Goal: Check status: Check status

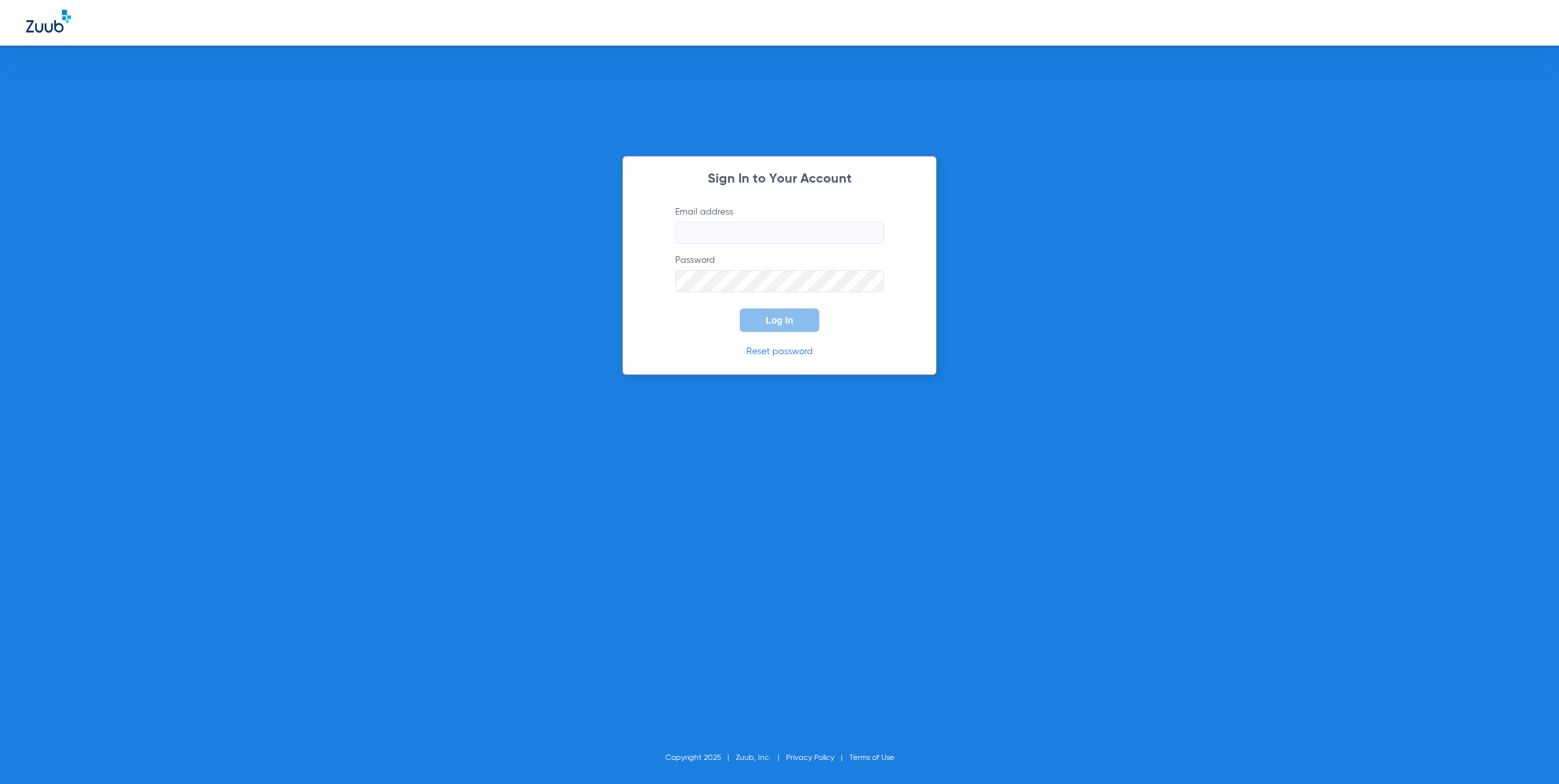
type input "[EMAIL_ADDRESS][DOMAIN_NAME]"
click at [800, 317] on button "Log In" at bounding box center [779, 320] width 79 height 24
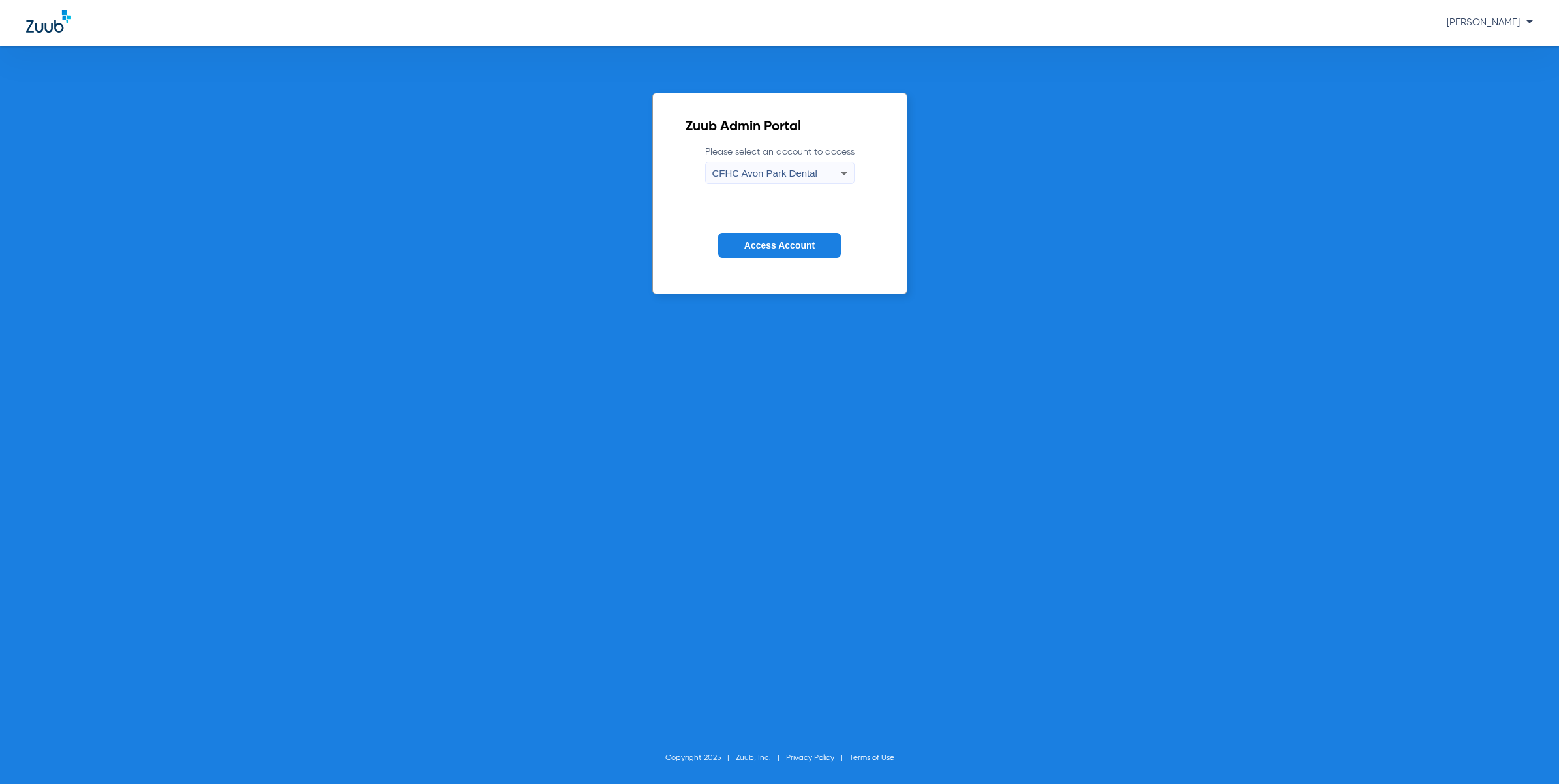
click at [822, 164] on div "CFHC Avon Park Dental" at bounding box center [777, 173] width 129 height 22
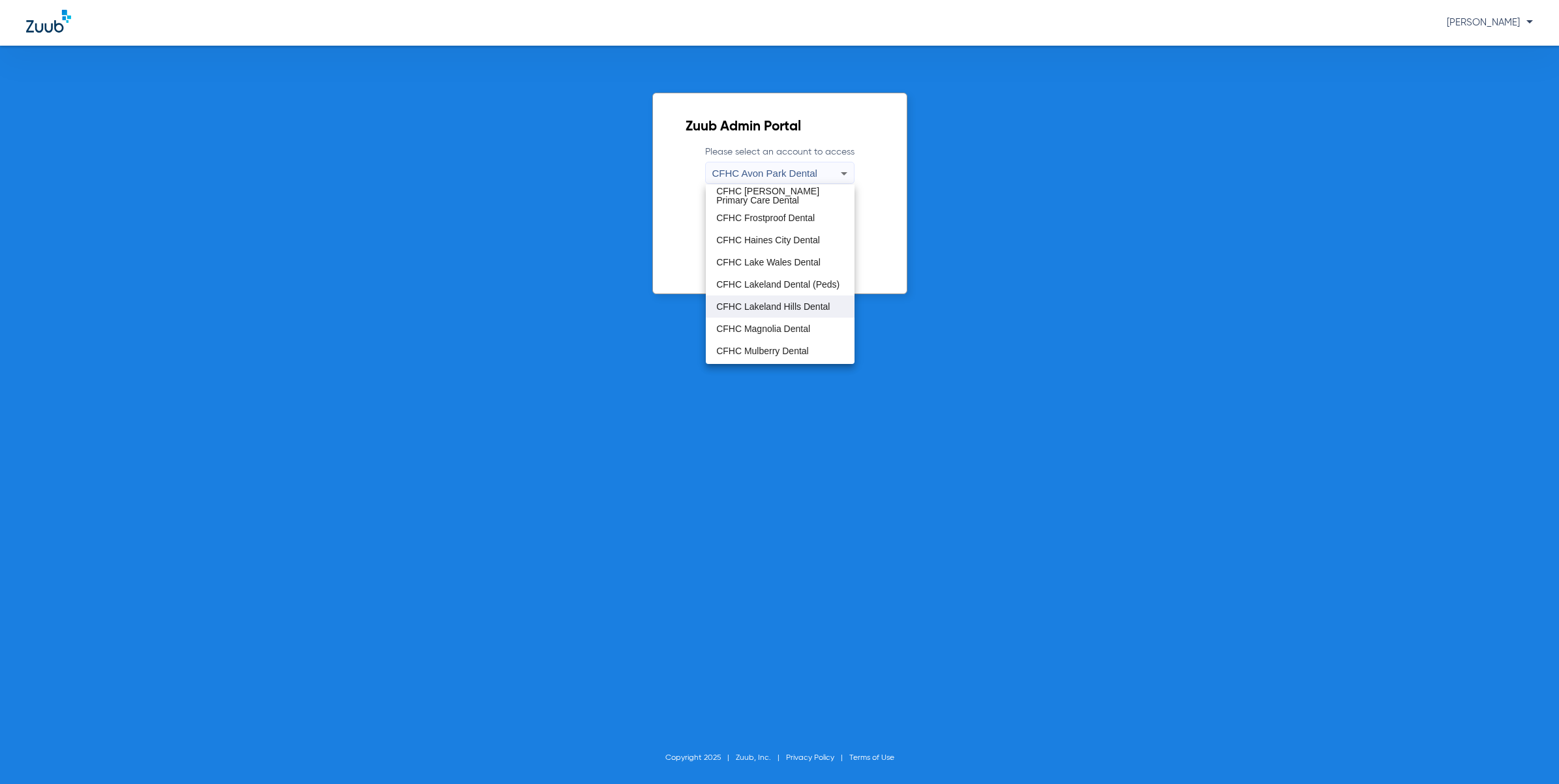
scroll to position [86, 0]
click at [794, 301] on mat-option "CFHC Mulberry Dental" at bounding box center [780, 309] width 149 height 22
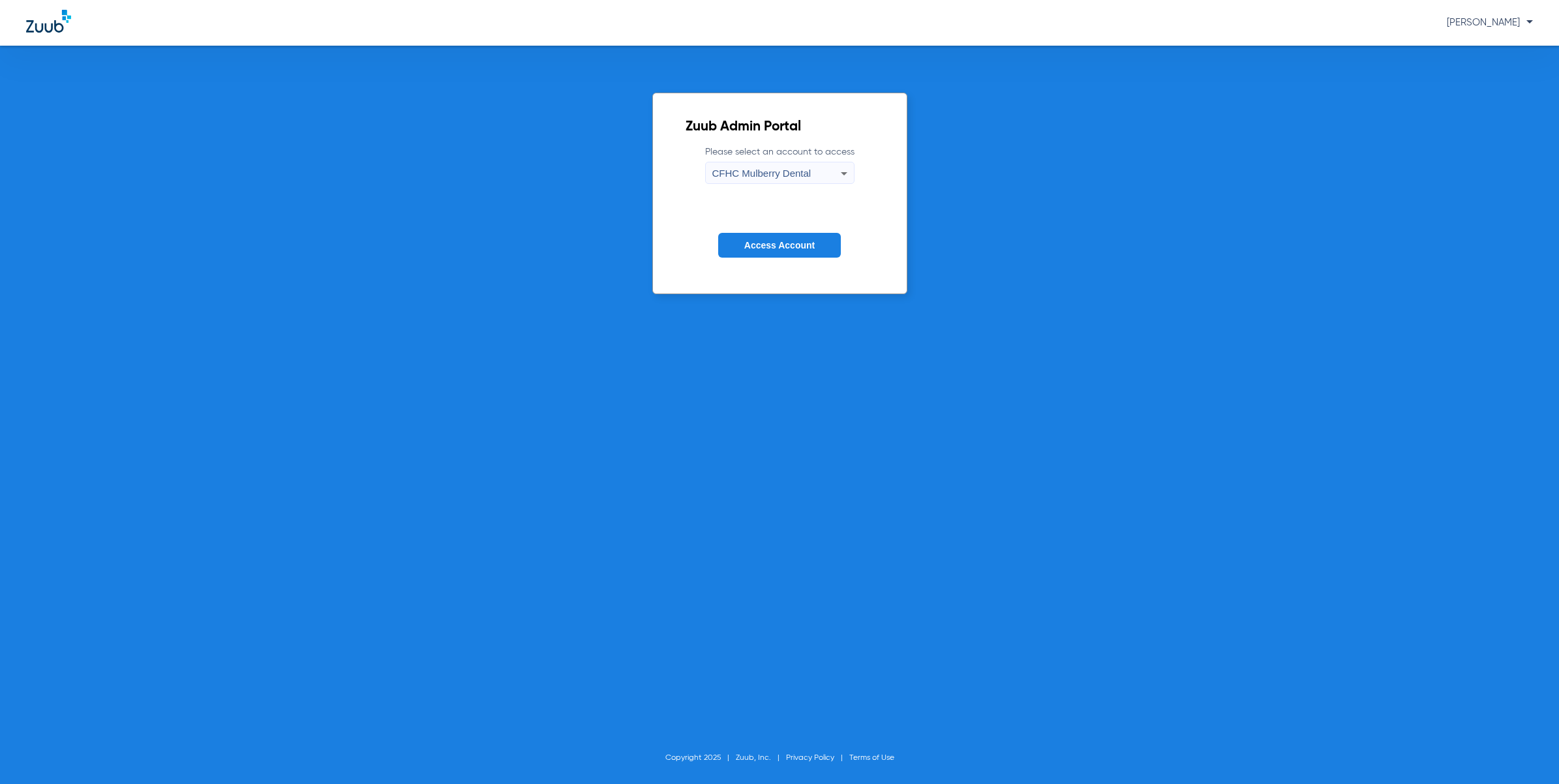
click at [802, 232] on form "Please select an account to access CFHC Mulberry Dental Access Account" at bounding box center [780, 211] width 189 height 133
click at [800, 238] on button "Access Account" at bounding box center [780, 245] width 123 height 26
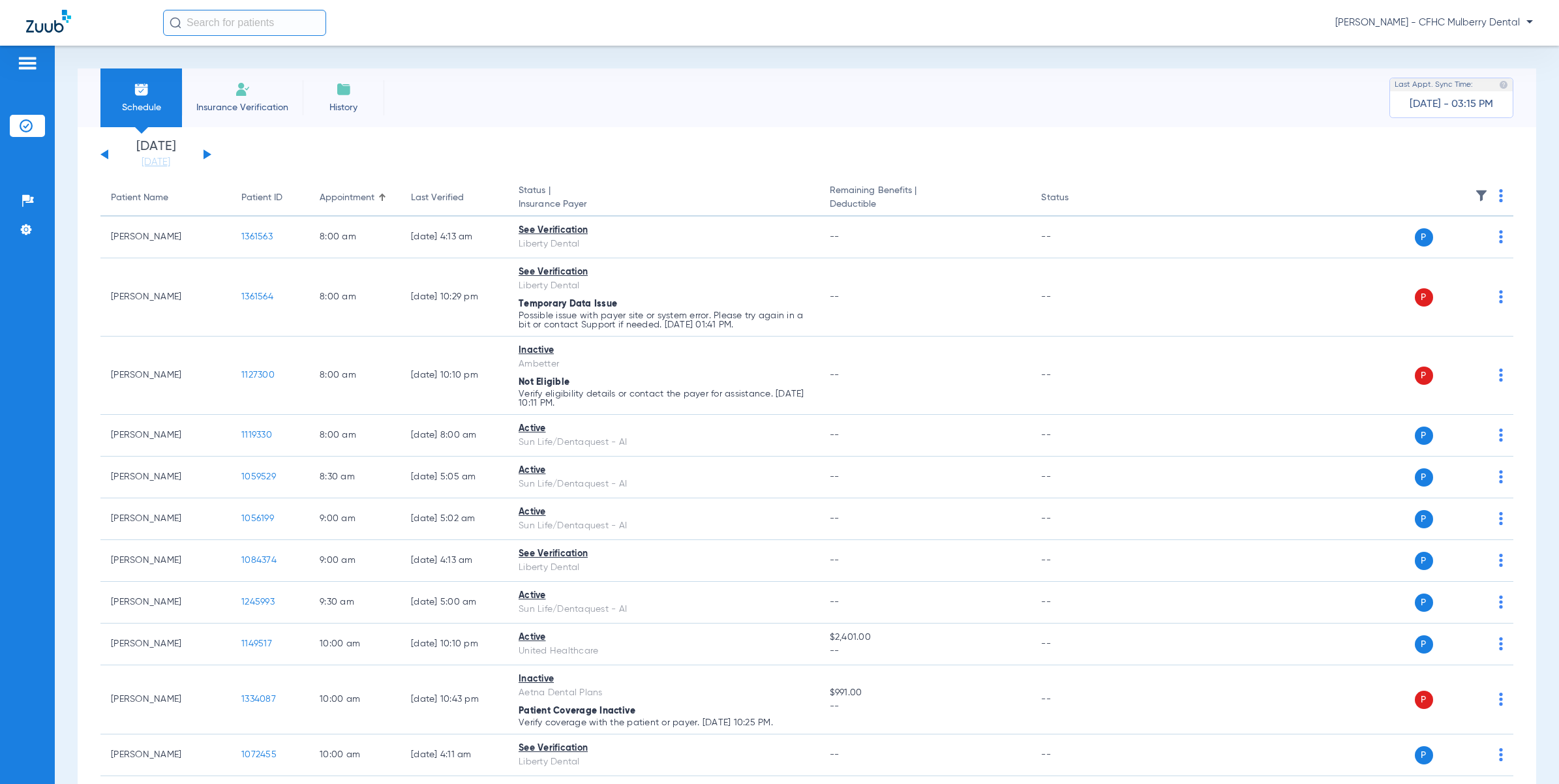
click at [209, 155] on button at bounding box center [207, 155] width 8 height 10
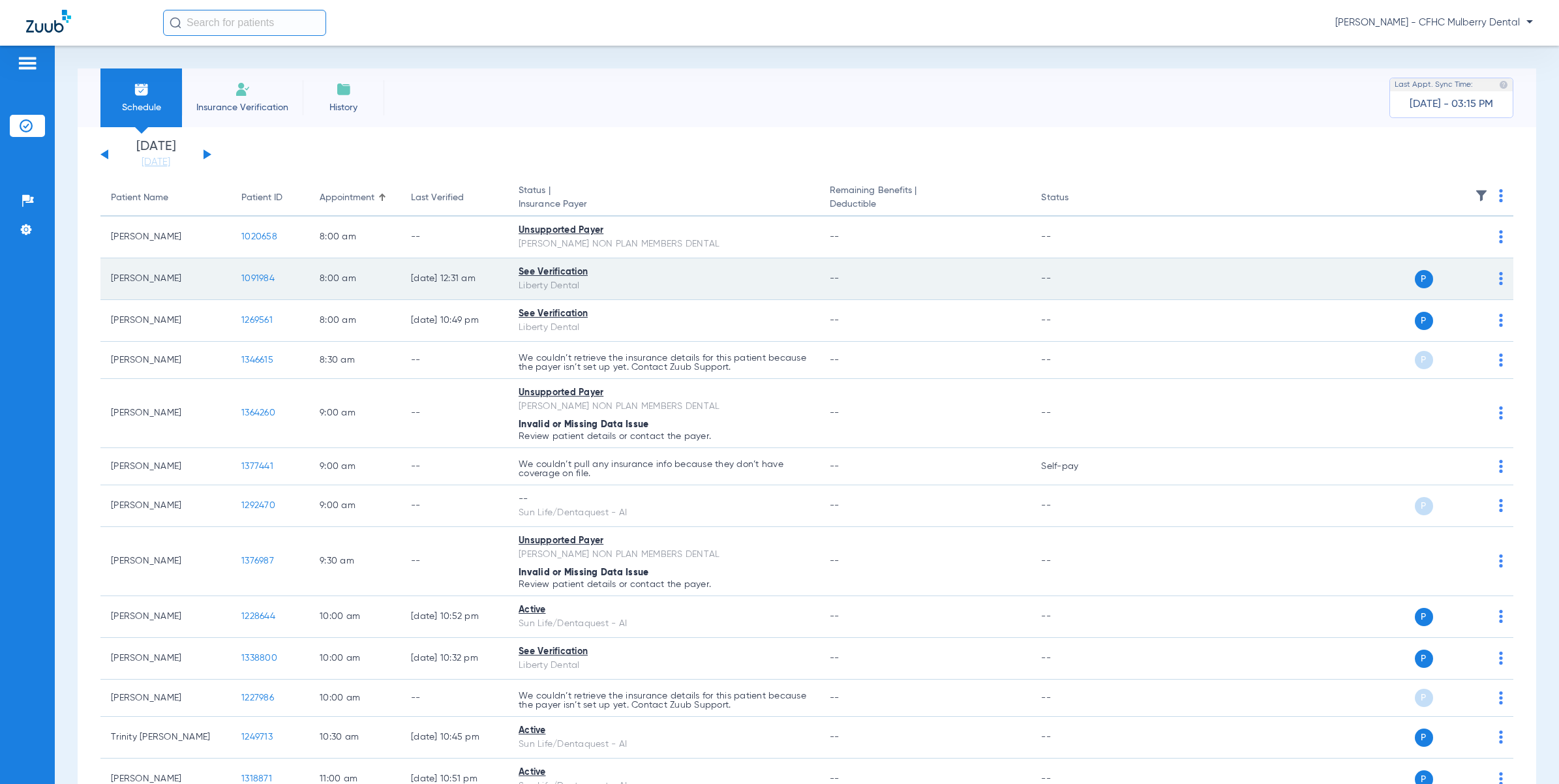
click at [243, 274] on span "1091984" at bounding box center [258, 279] width 33 height 10
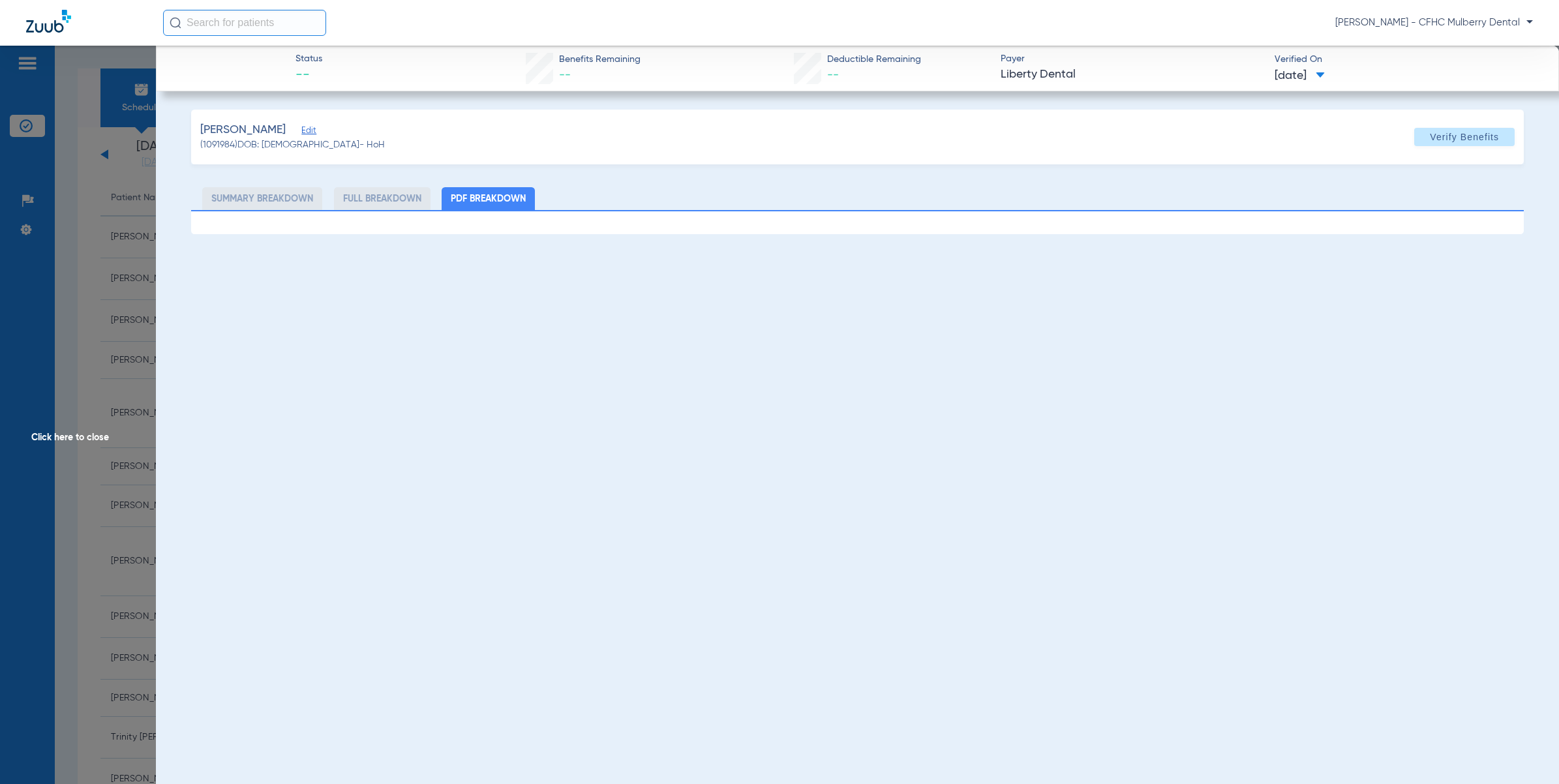
click at [100, 320] on span "Click here to close" at bounding box center [77, 438] width 156 height 784
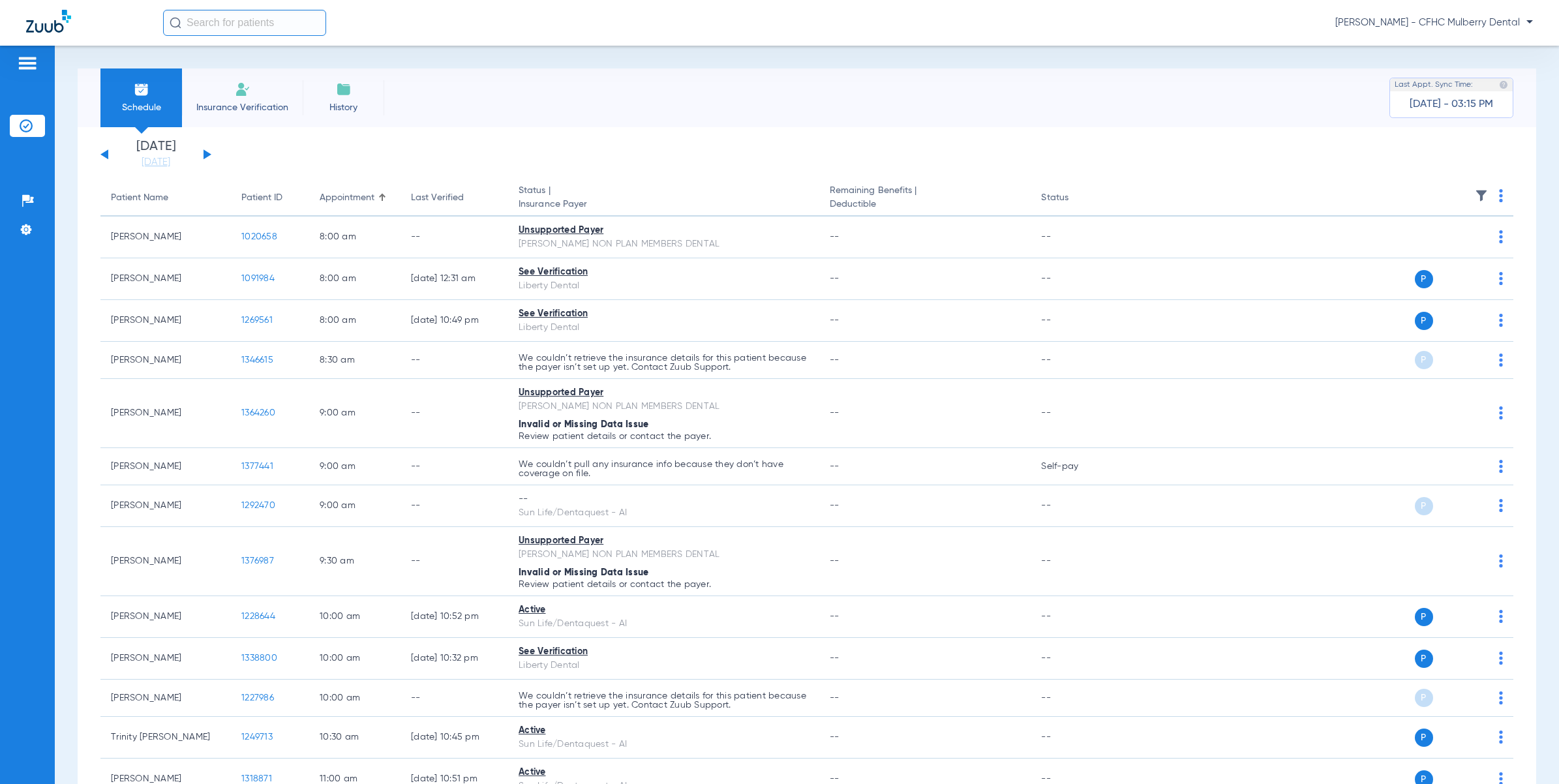
click at [959, 93] on div "Schedule Insurance Verification History Last Appt. Sync Time: Today - 03:15 PM" at bounding box center [806, 98] width 1459 height 59
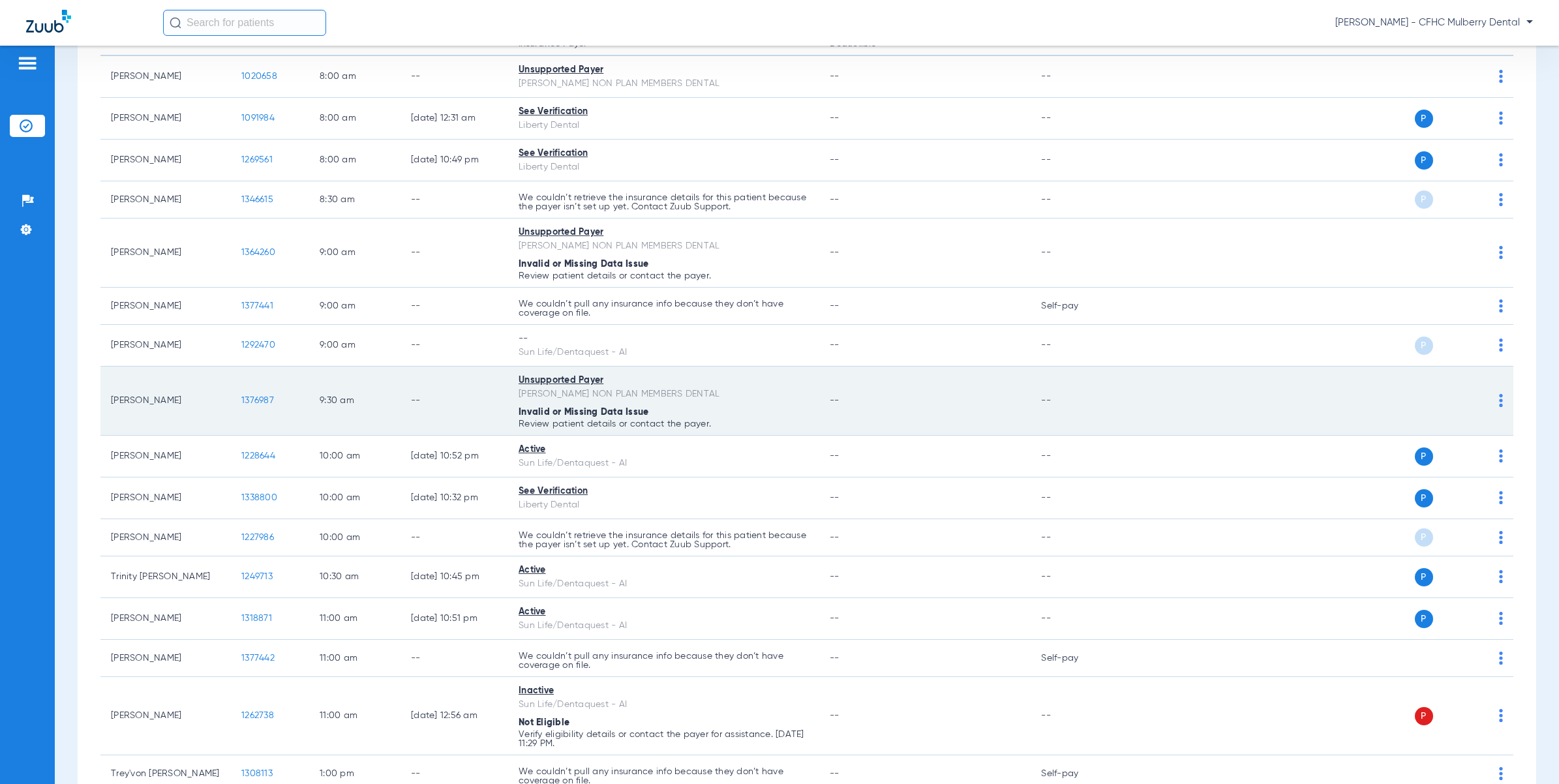
scroll to position [326, 0]
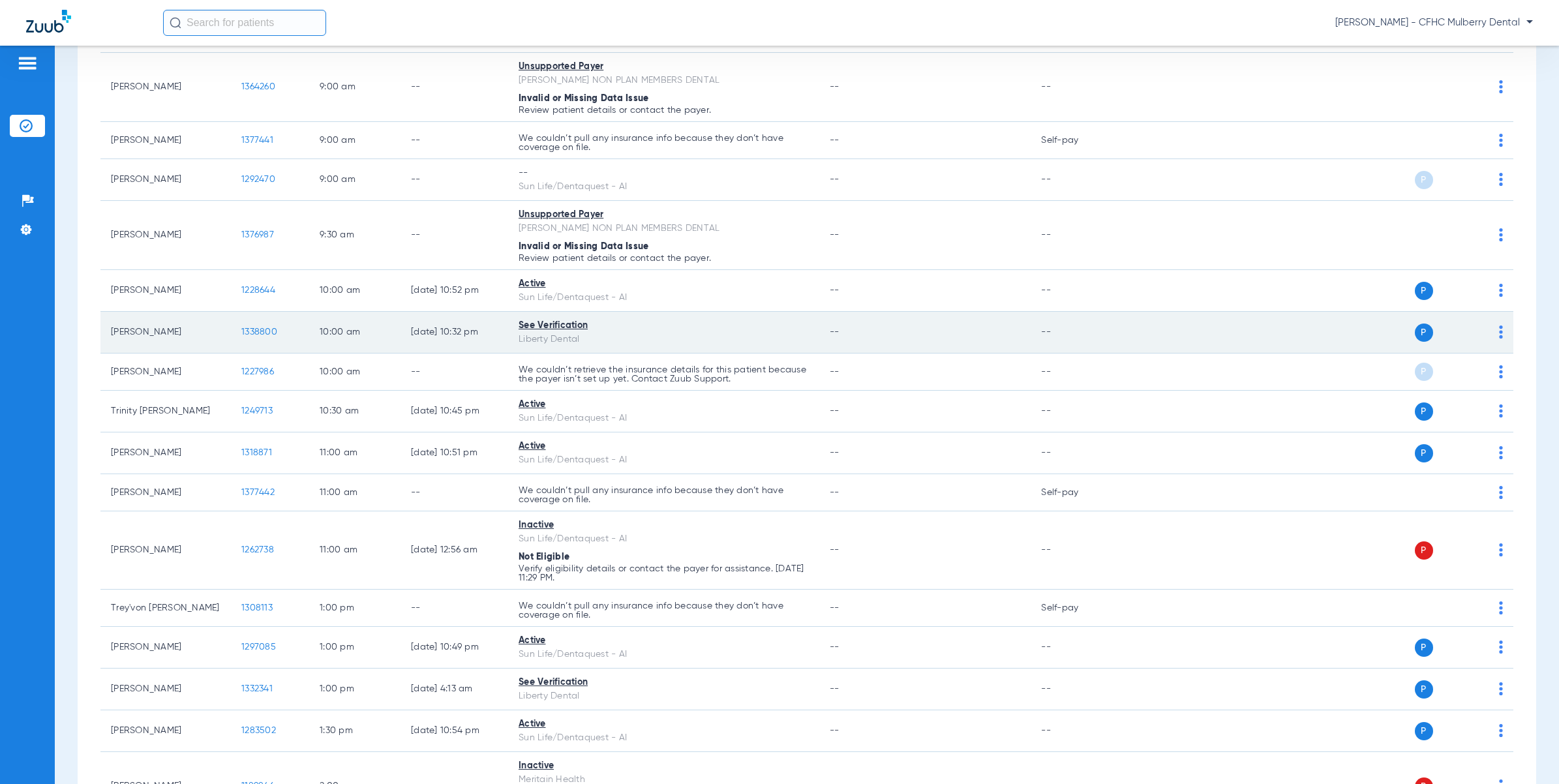
click at [269, 329] on span "1338800" at bounding box center [260, 332] width 36 height 10
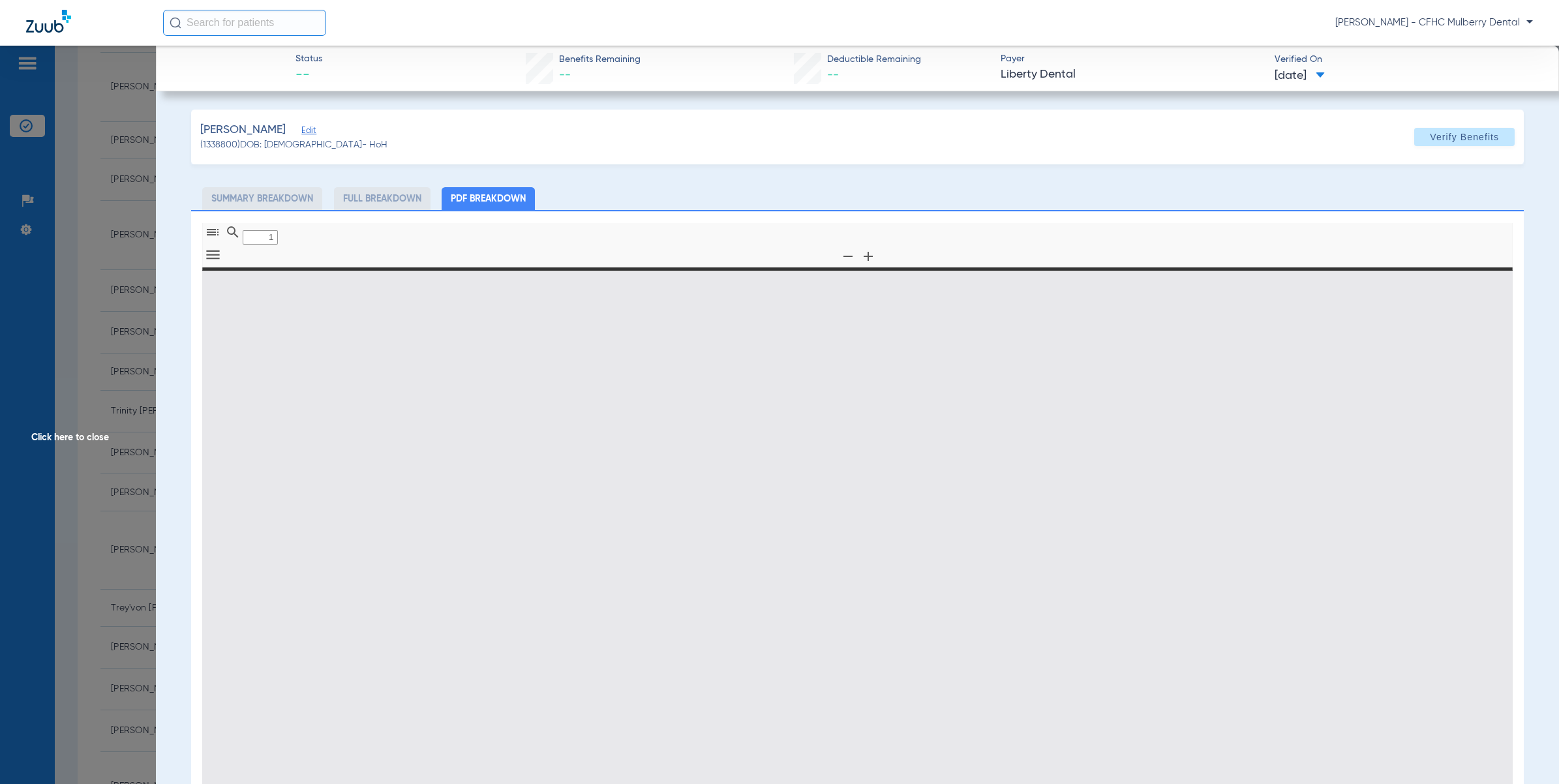
type input "0"
select select "page-width"
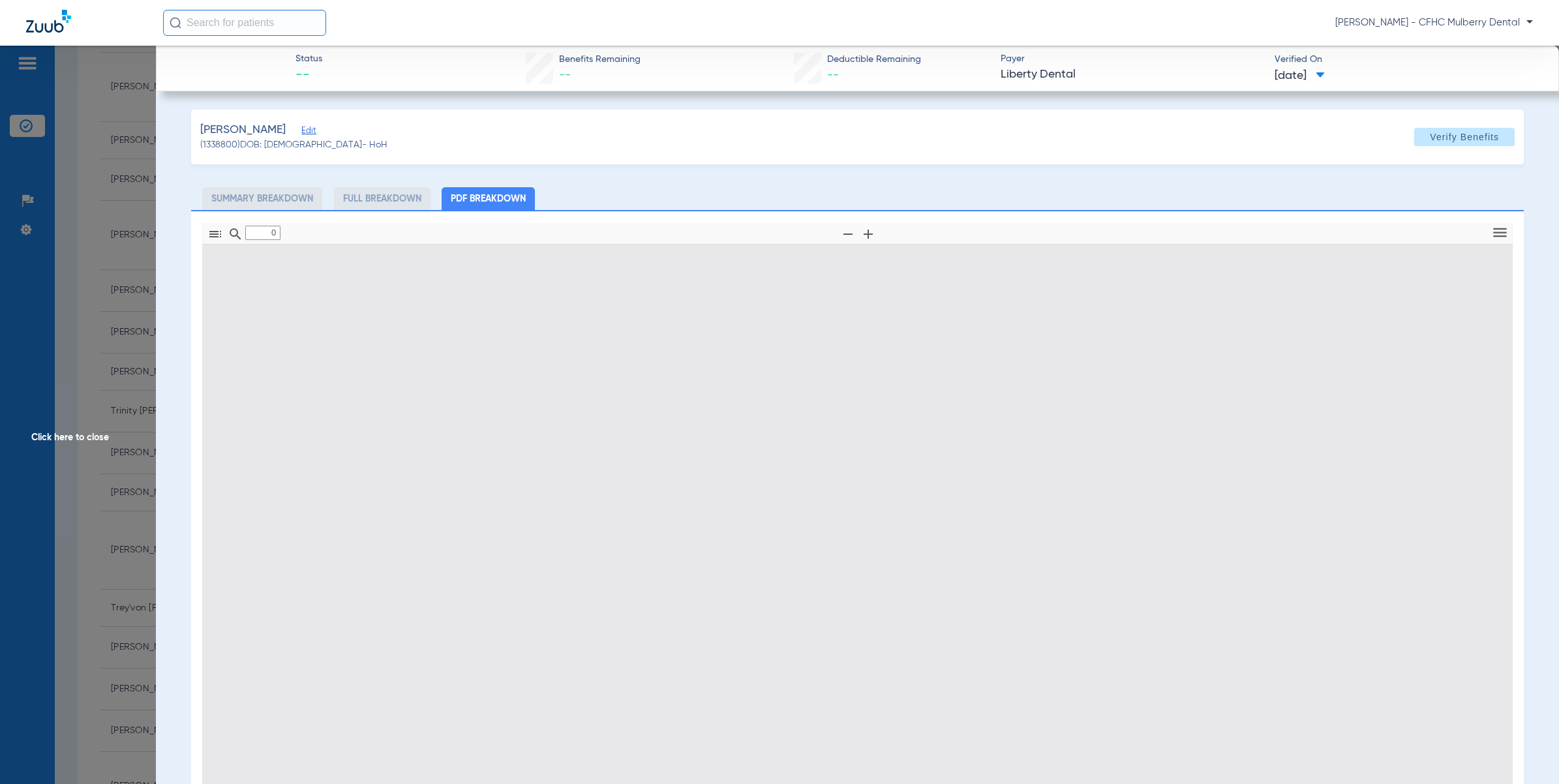
type input "1"
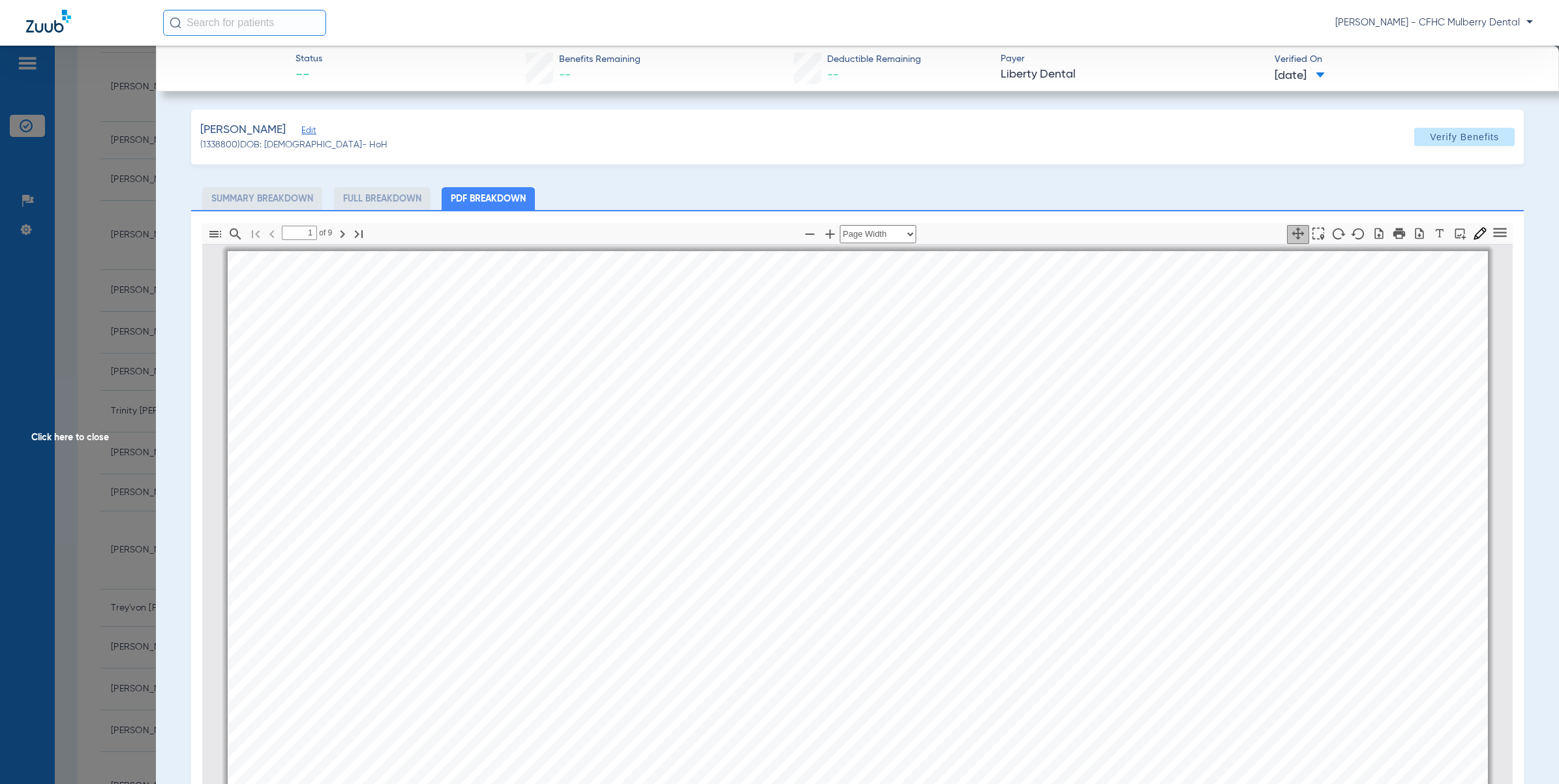
scroll to position [7, 0]
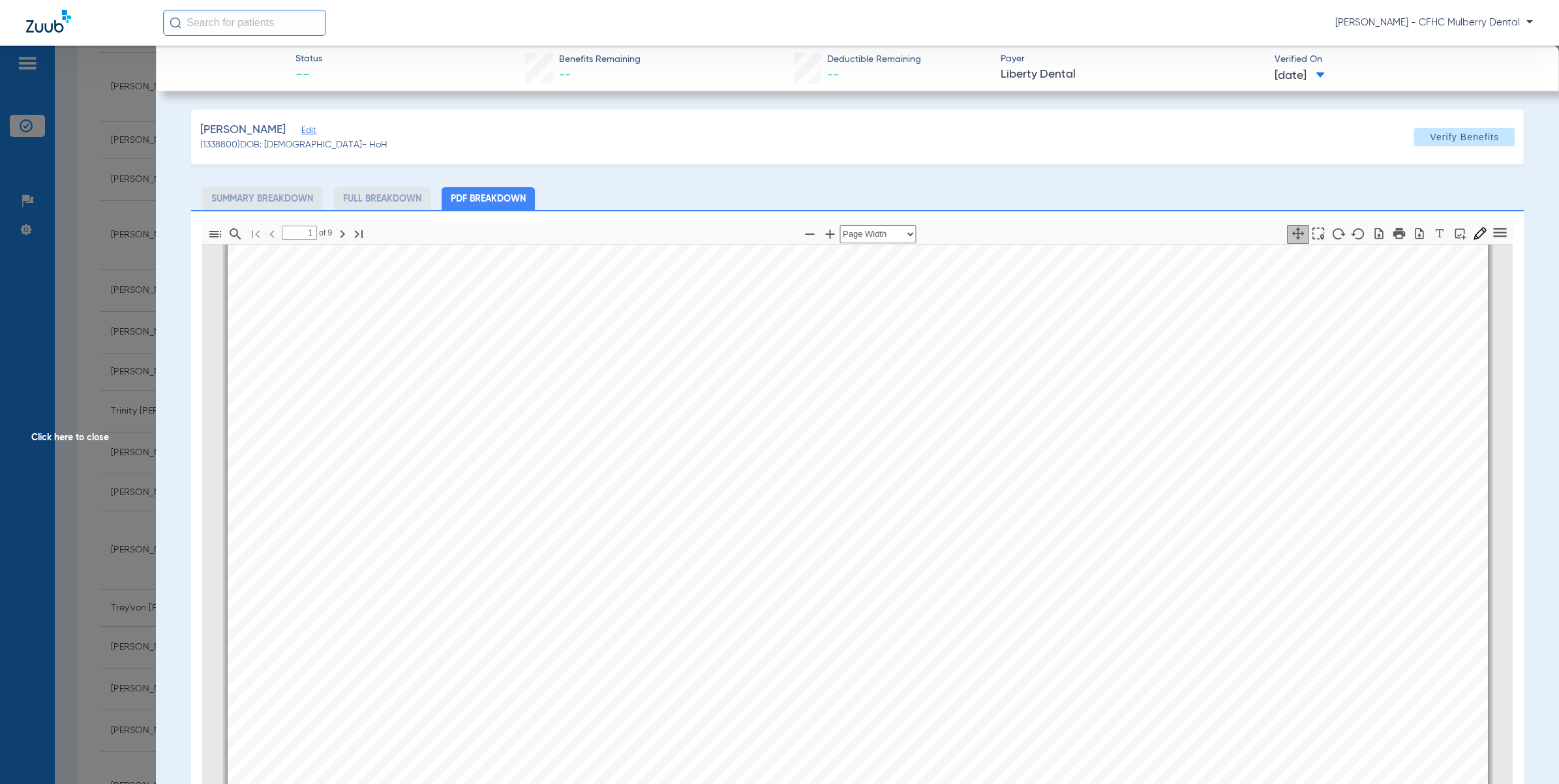
drag, startPoint x: 94, startPoint y: 256, endPoint x: 170, endPoint y: 267, distance: 76.8
click at [94, 257] on span "Click here to close" at bounding box center [77, 438] width 156 height 784
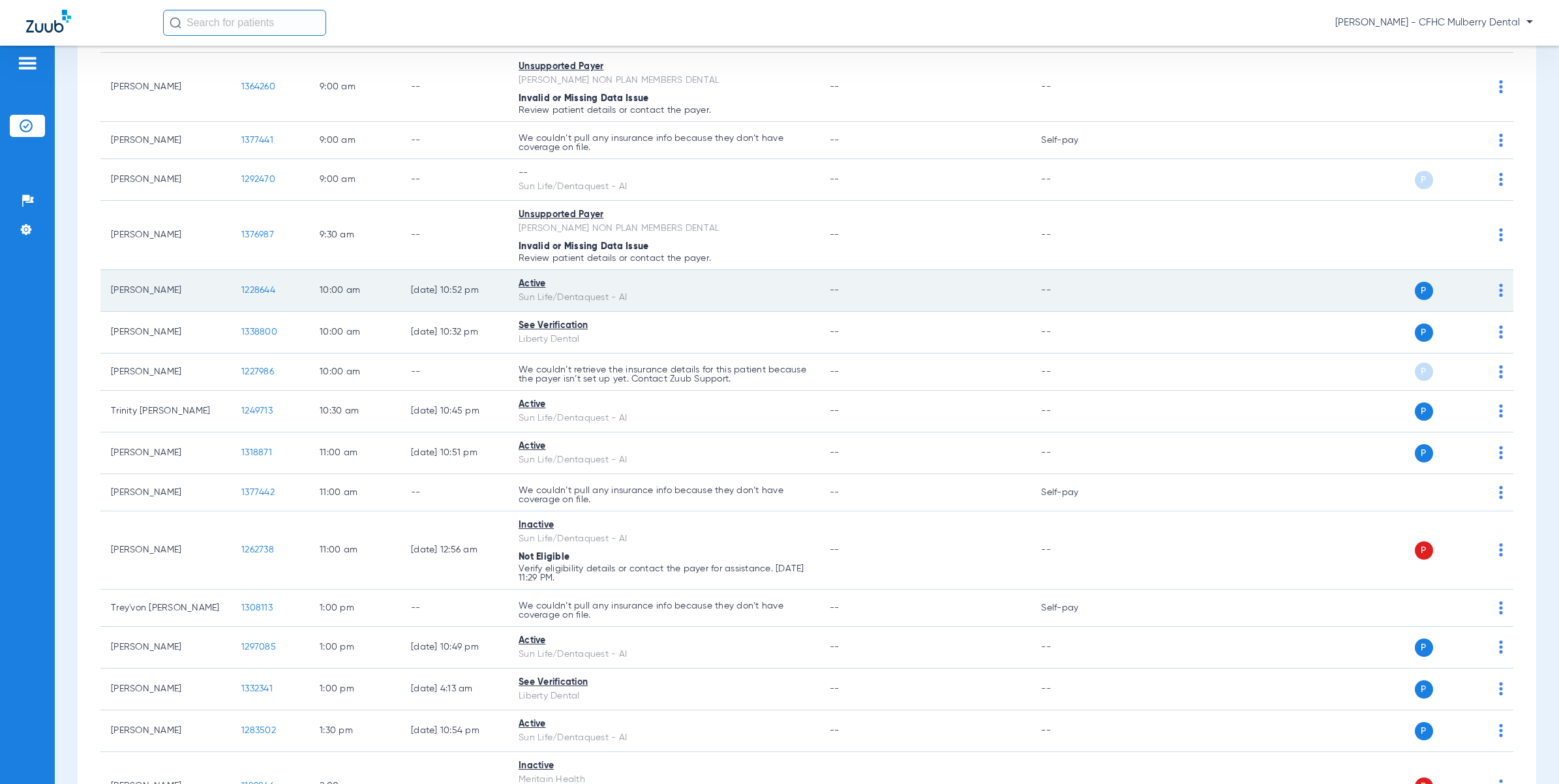
click at [266, 289] on span "1228644" at bounding box center [259, 291] width 34 height 10
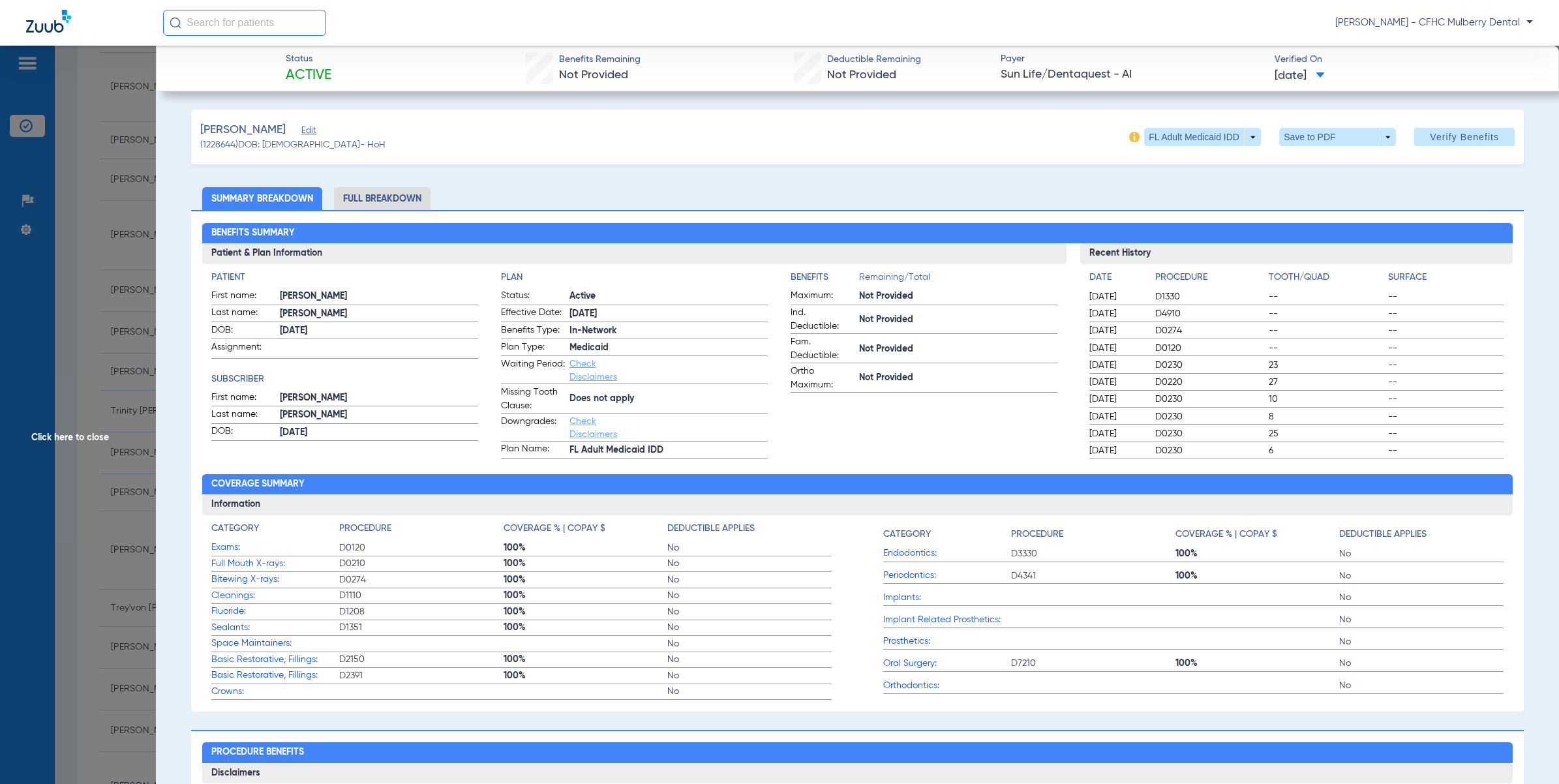
scroll to position [326, 0]
click at [92, 275] on span "Click here to close" at bounding box center [77, 438] width 156 height 784
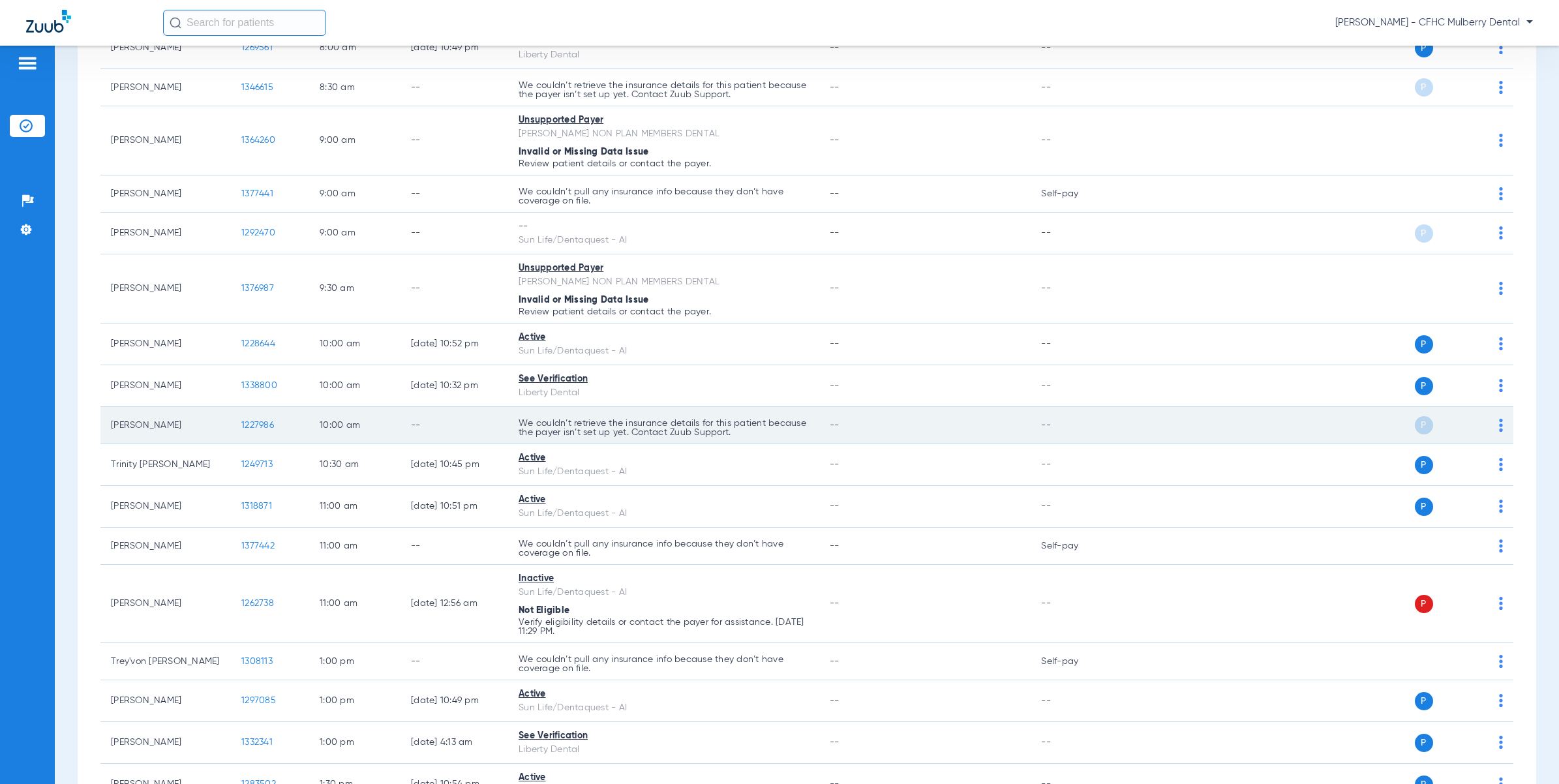
scroll to position [244, 0]
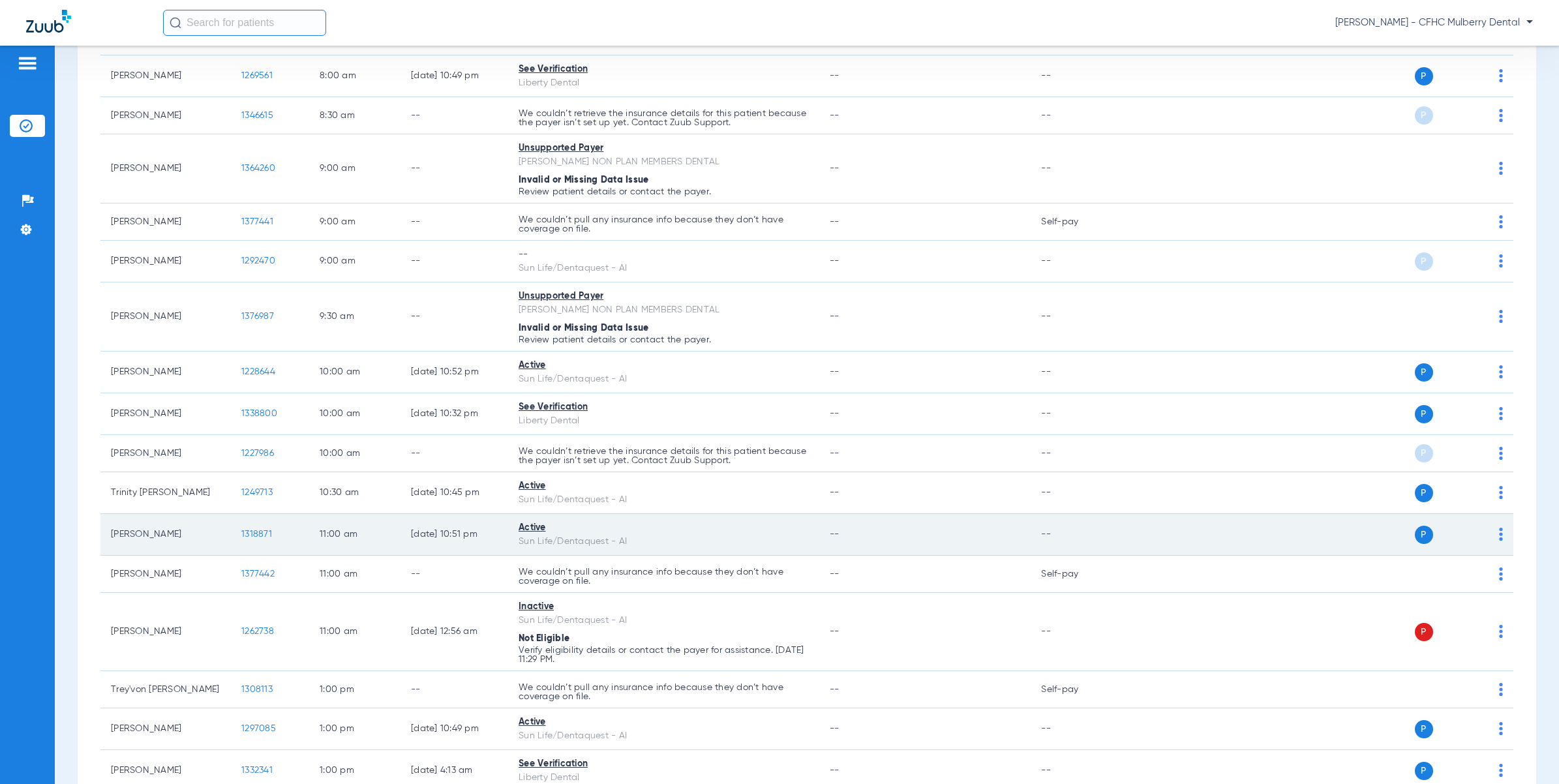
click at [271, 533] on td "1318871" at bounding box center [270, 535] width 78 height 42
click at [264, 546] on td "1318871" at bounding box center [270, 535] width 78 height 42
click at [263, 539] on span "1318871" at bounding box center [257, 534] width 31 height 10
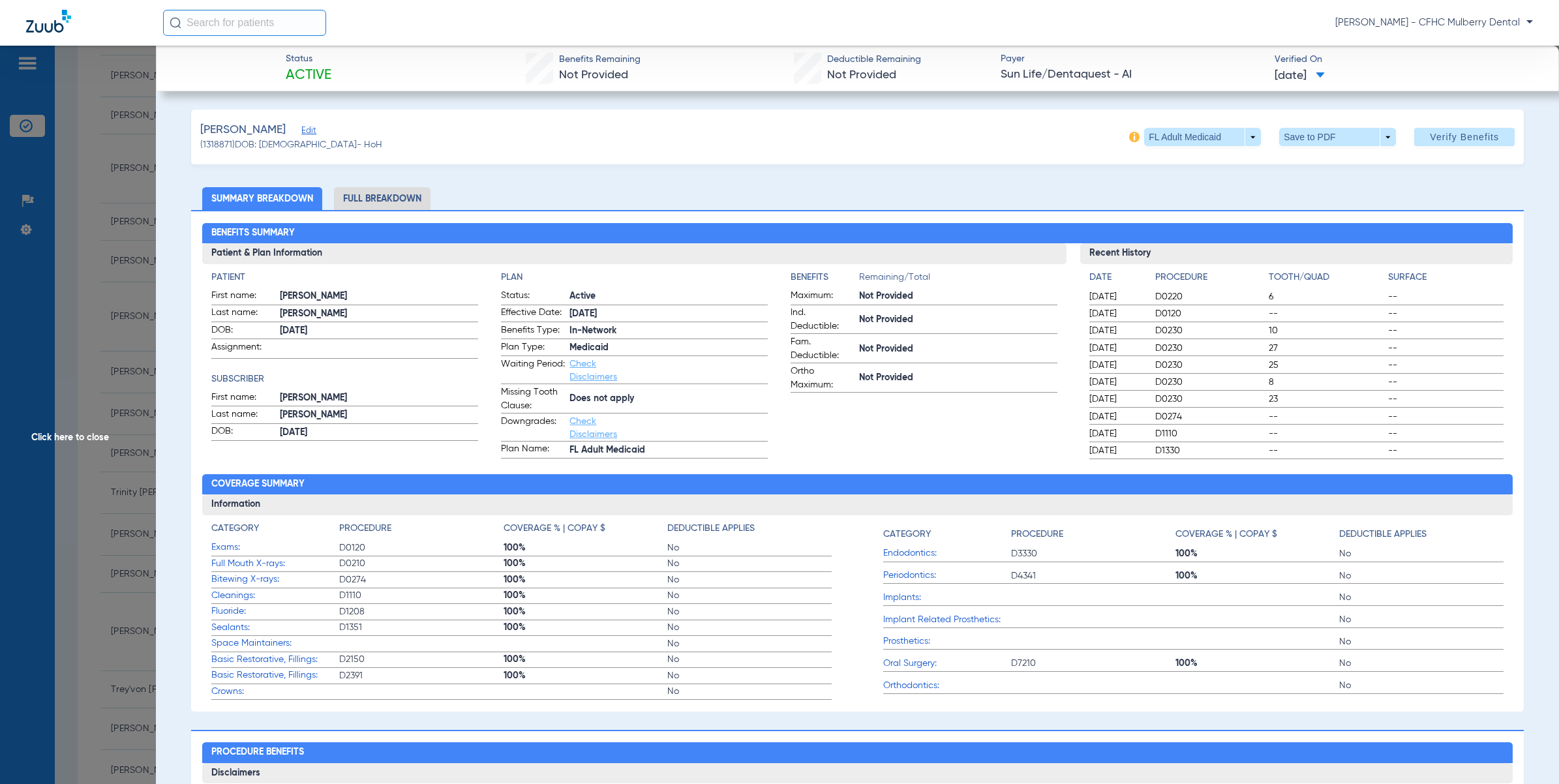
click at [51, 617] on span "Click here to close" at bounding box center [77, 438] width 156 height 784
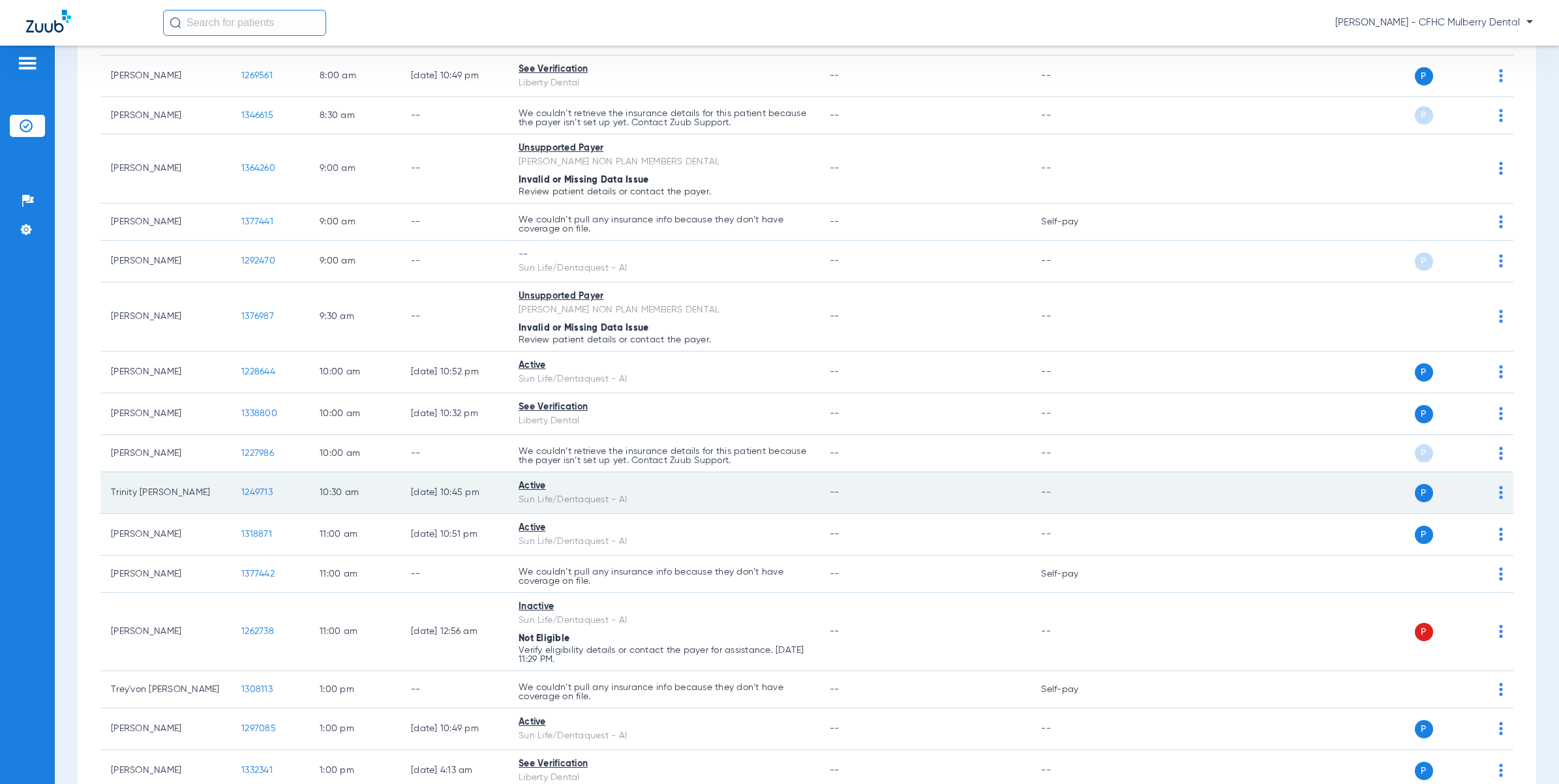
click at [253, 481] on td "1249713" at bounding box center [270, 493] width 78 height 42
click at [255, 493] on span "1249713" at bounding box center [257, 493] width 31 height 10
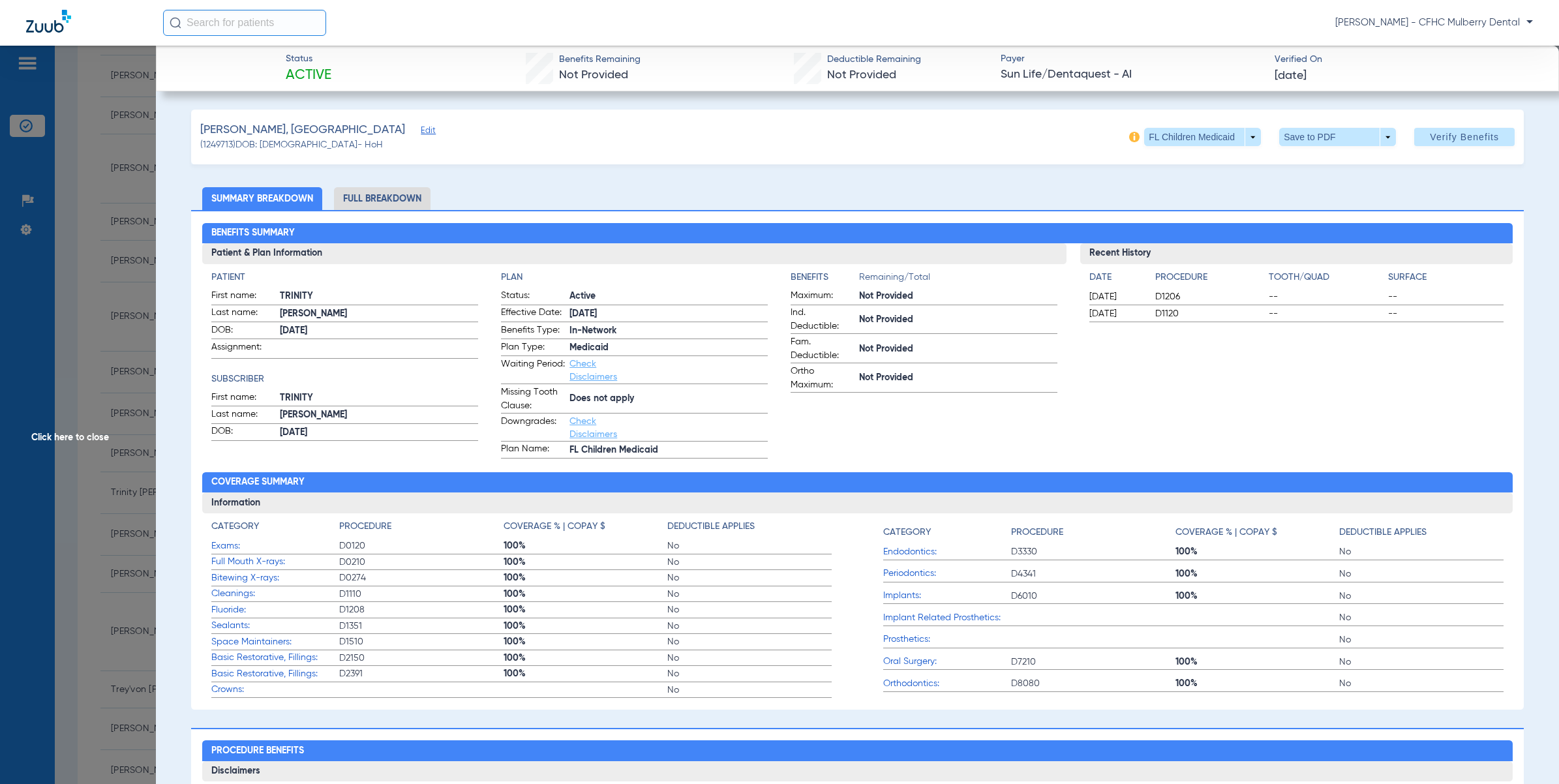
drag, startPoint x: 4, startPoint y: 264, endPoint x: 81, endPoint y: 269, distance: 77.2
click at [7, 263] on span "Click here to close" at bounding box center [77, 438] width 156 height 784
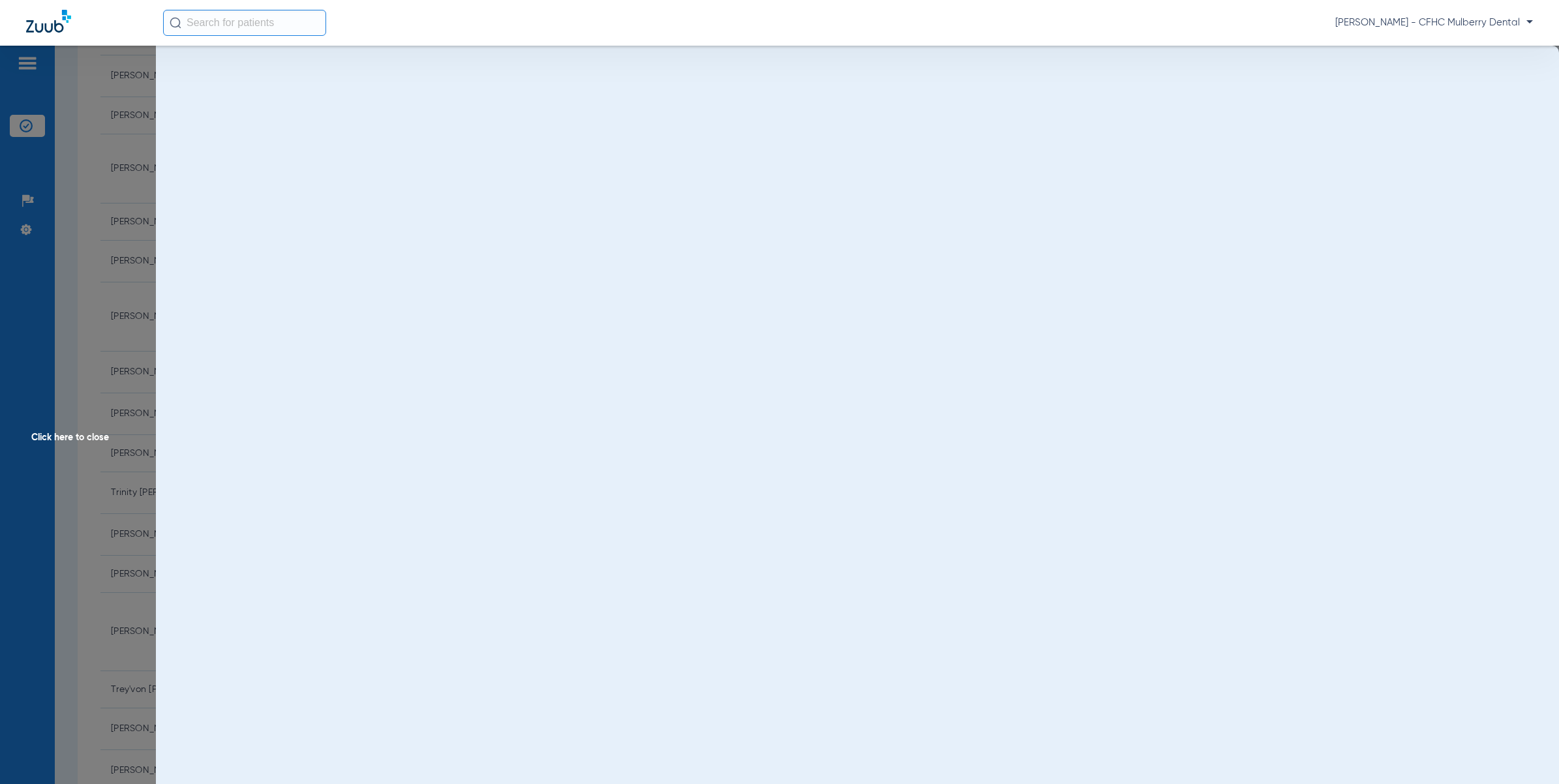
click at [84, 269] on span "Click here to close" at bounding box center [77, 438] width 156 height 784
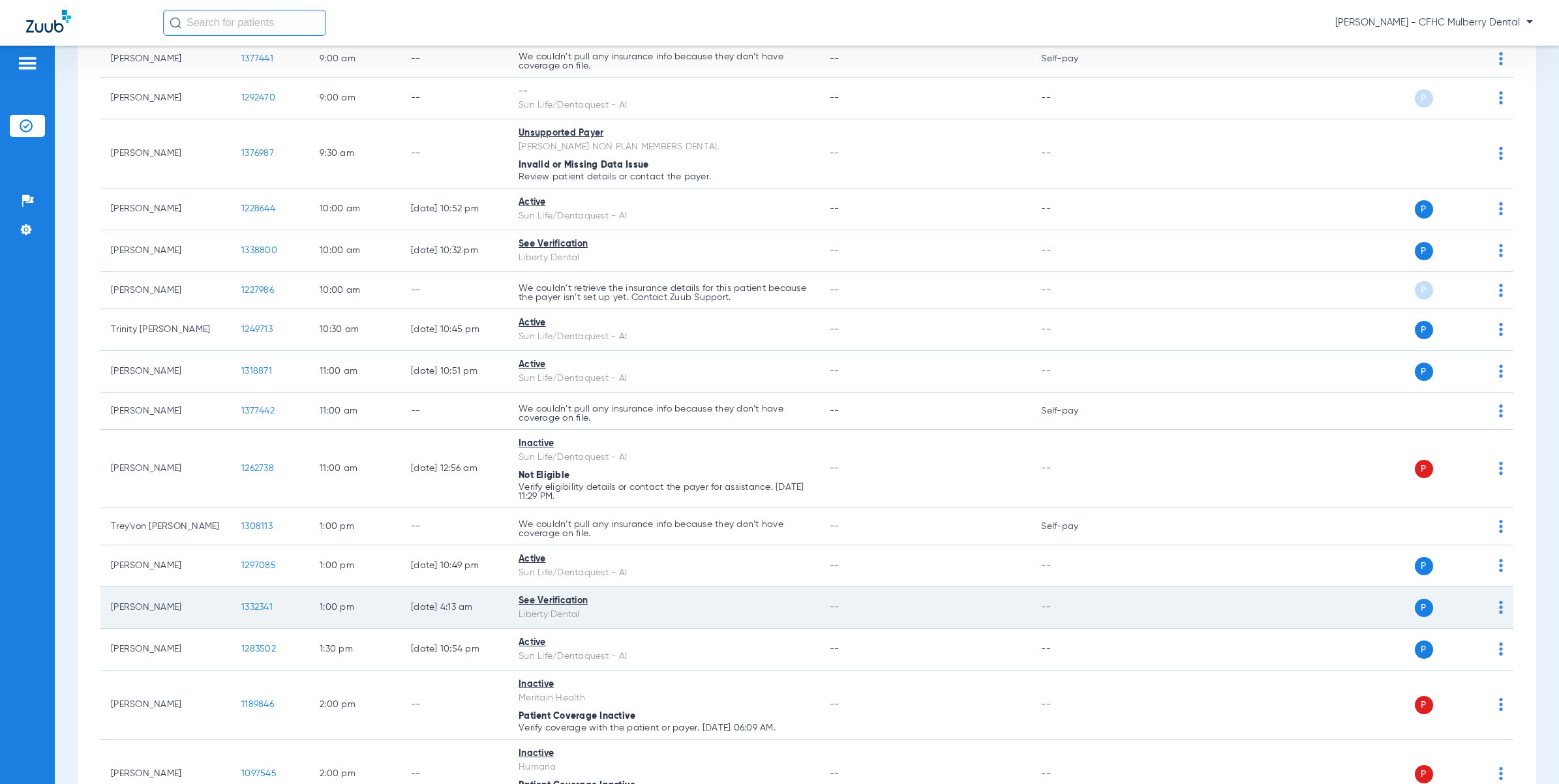
scroll to position [489, 0]
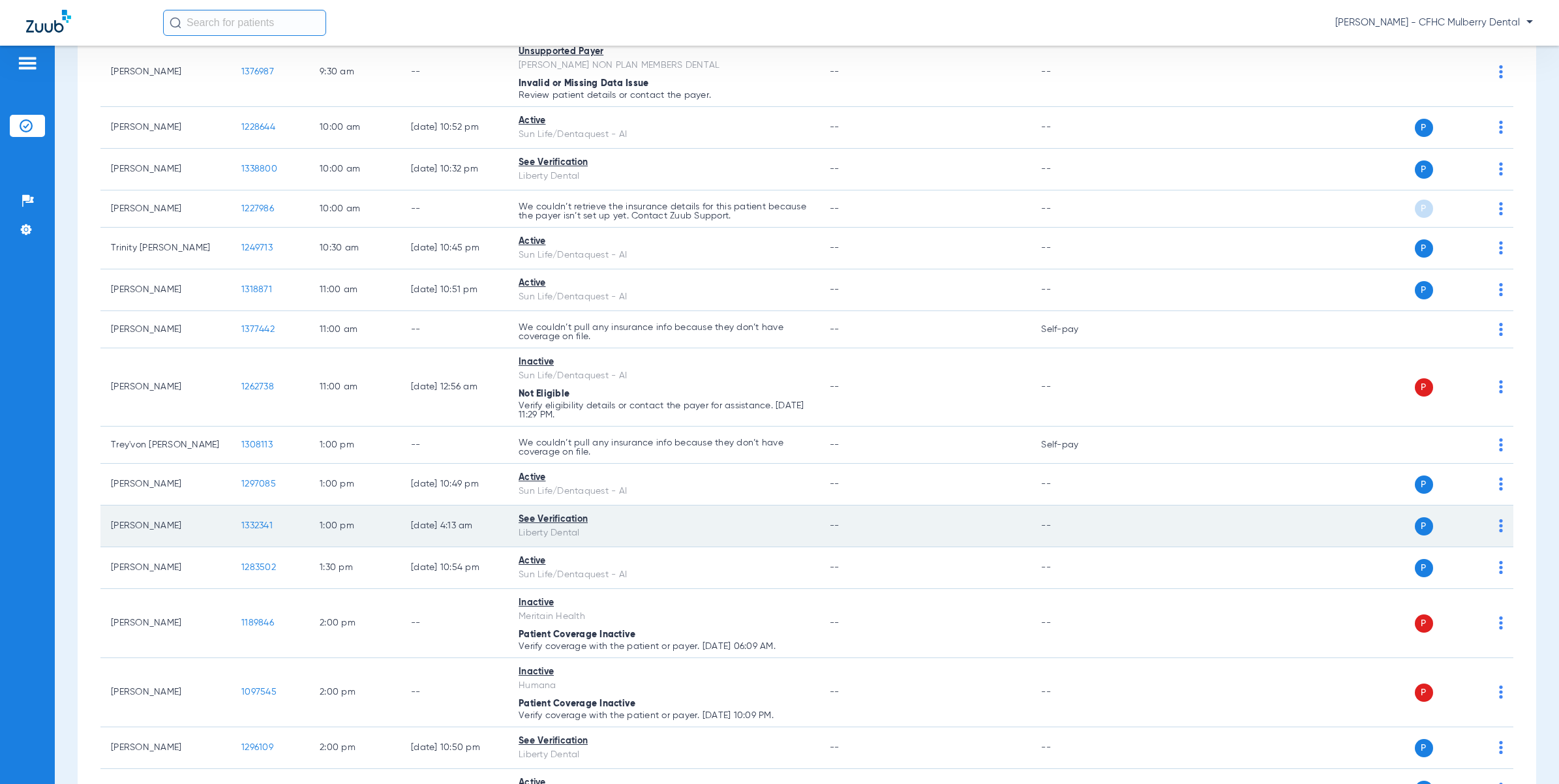
click at [263, 528] on span "1332341" at bounding box center [257, 526] width 31 height 10
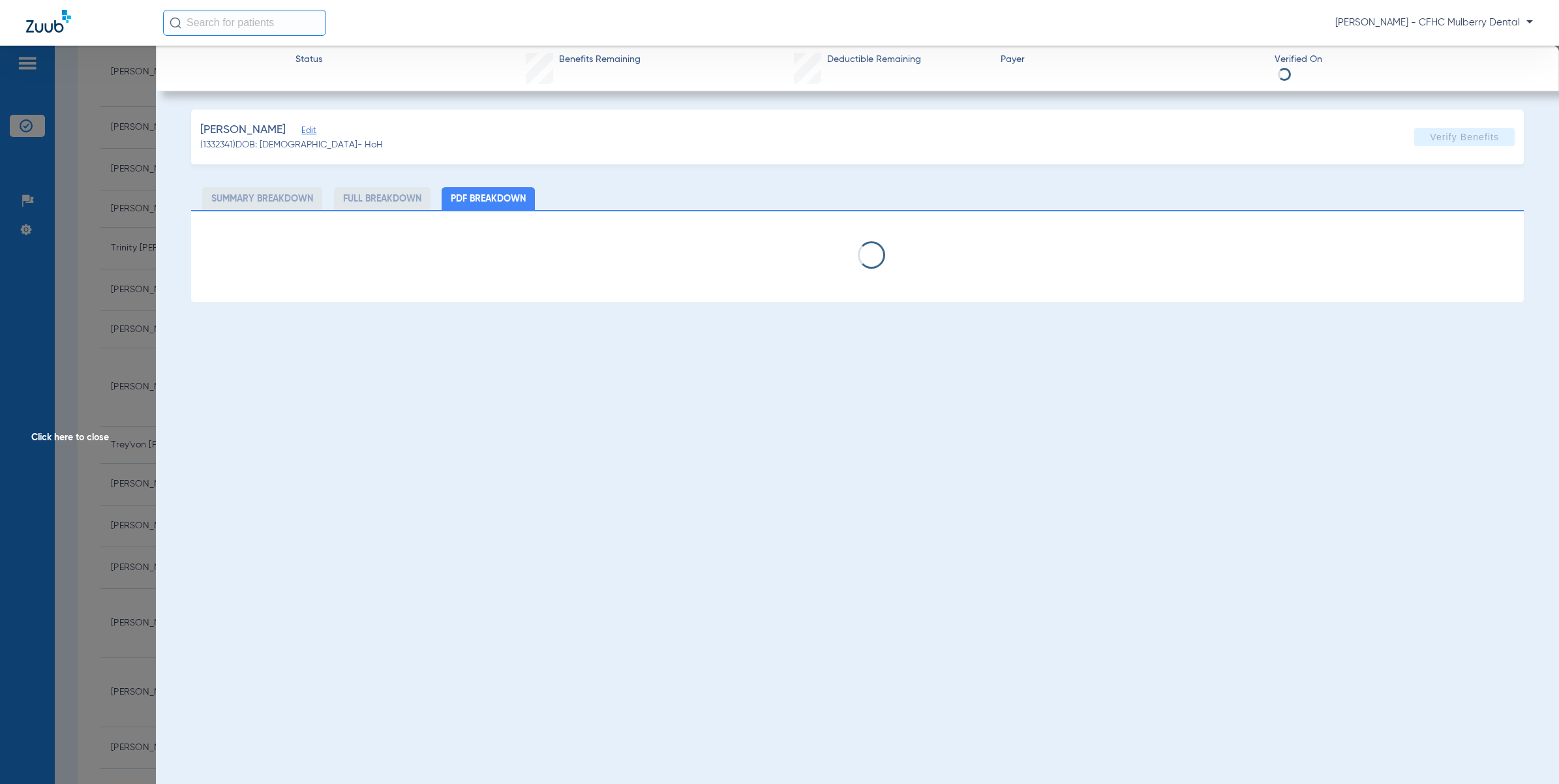
select select "page-width"
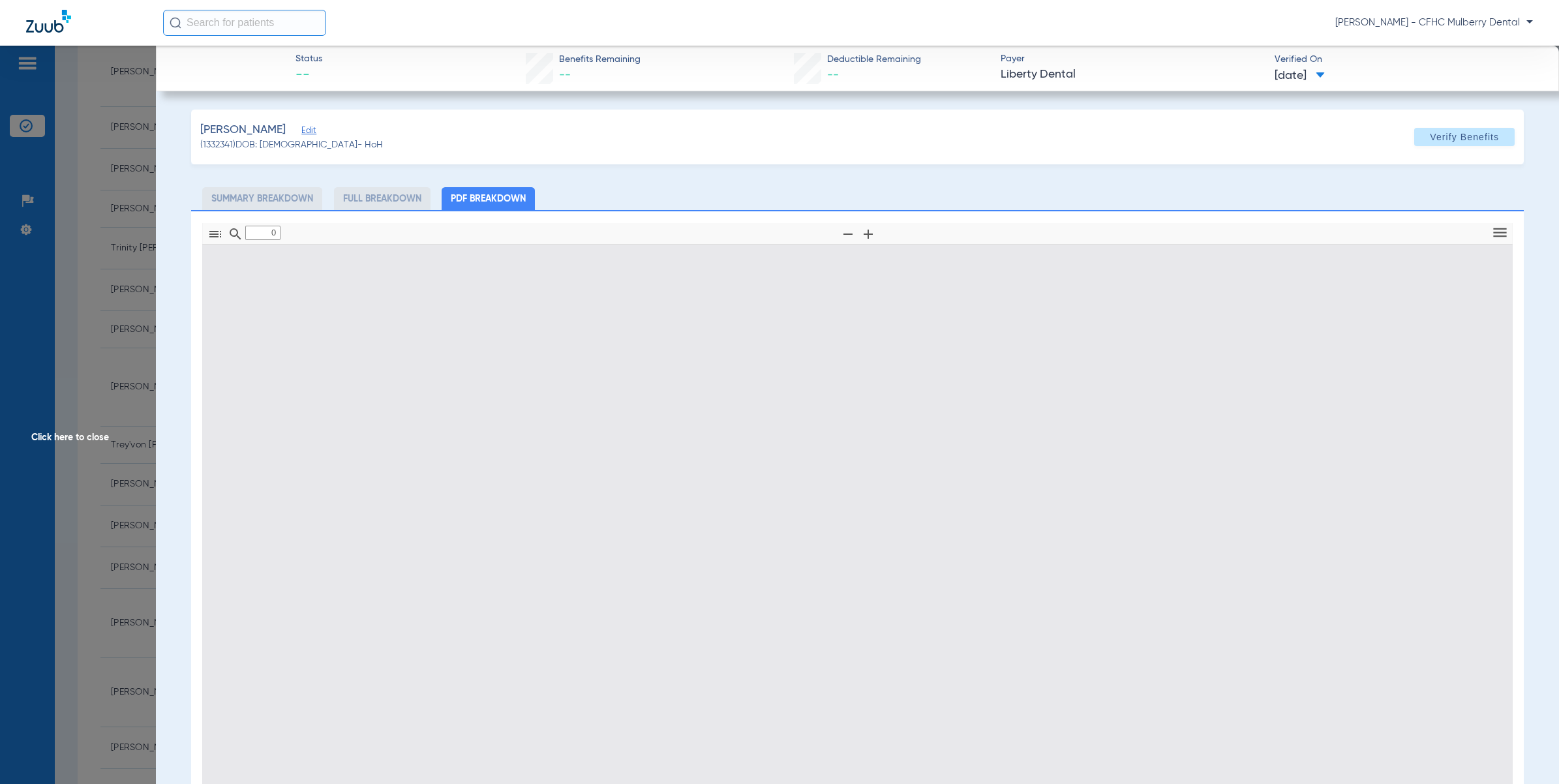
type input "1"
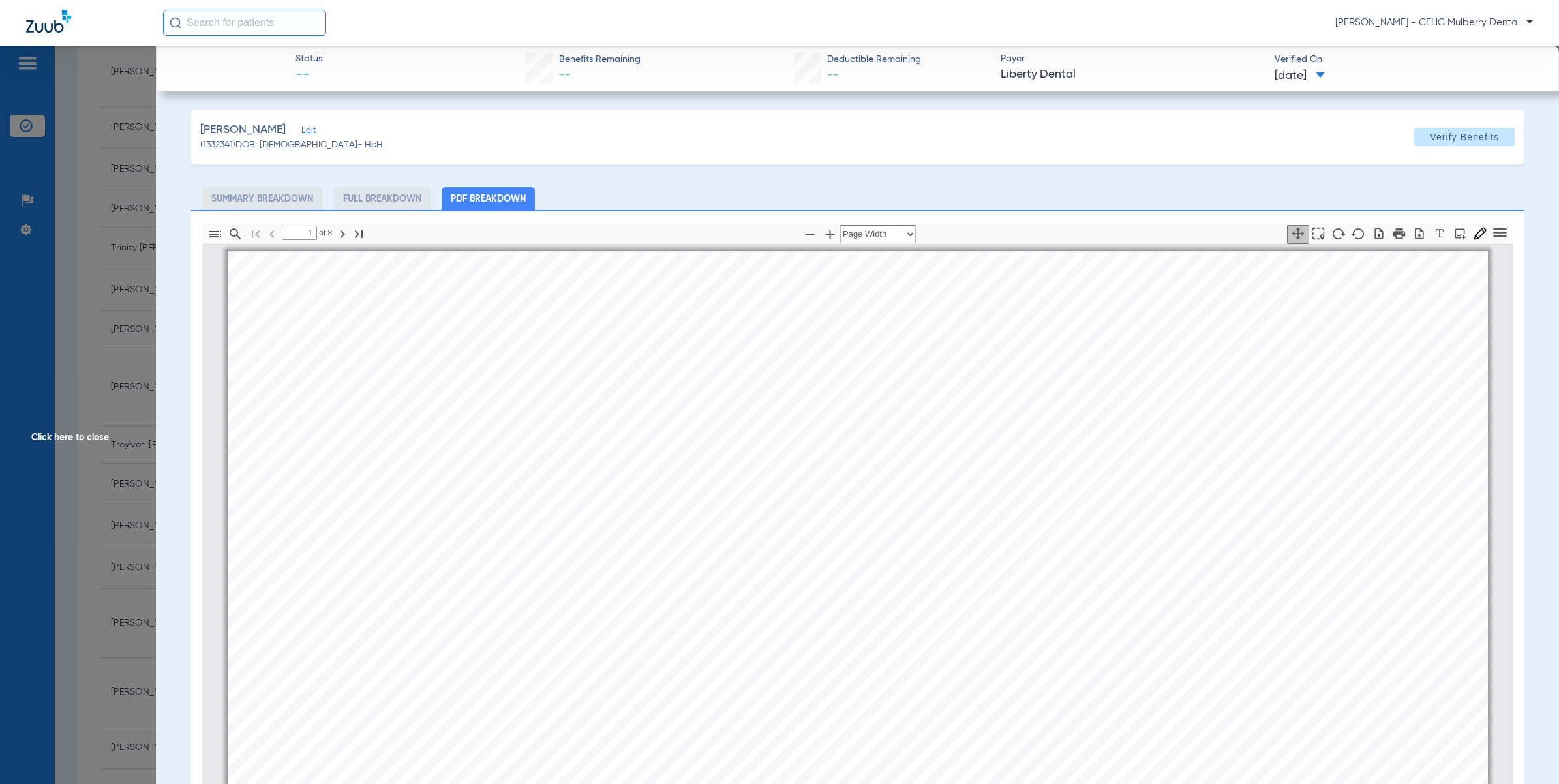
scroll to position [7, 0]
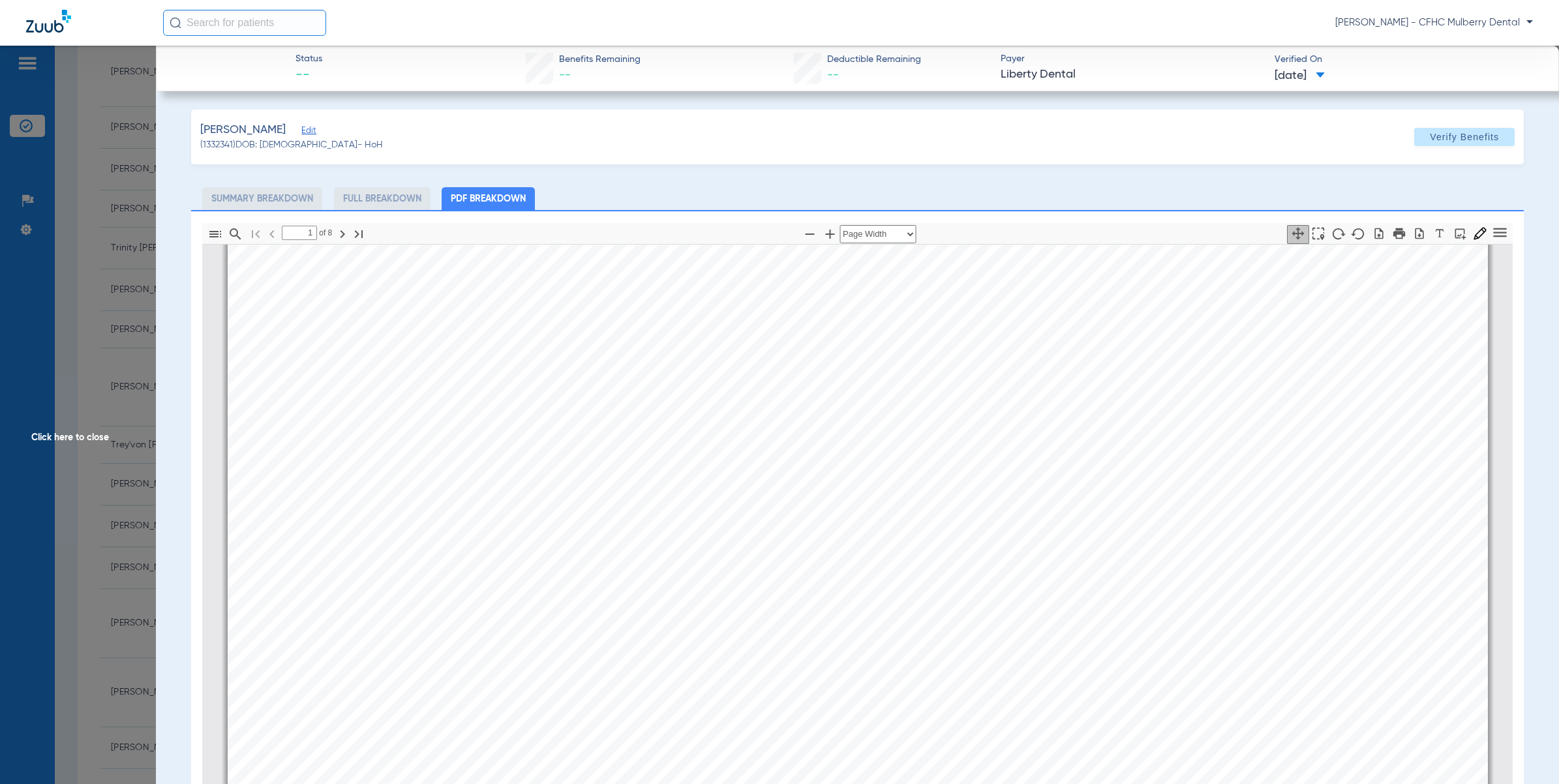
click at [194, 294] on div "Thumbnails Document Outline Attachments Layers Current Outline Item 1 of ⁨8⁩ Au…" at bounding box center [857, 613] width 1333 height 808
click at [143, 294] on span "Click here to close" at bounding box center [77, 438] width 156 height 784
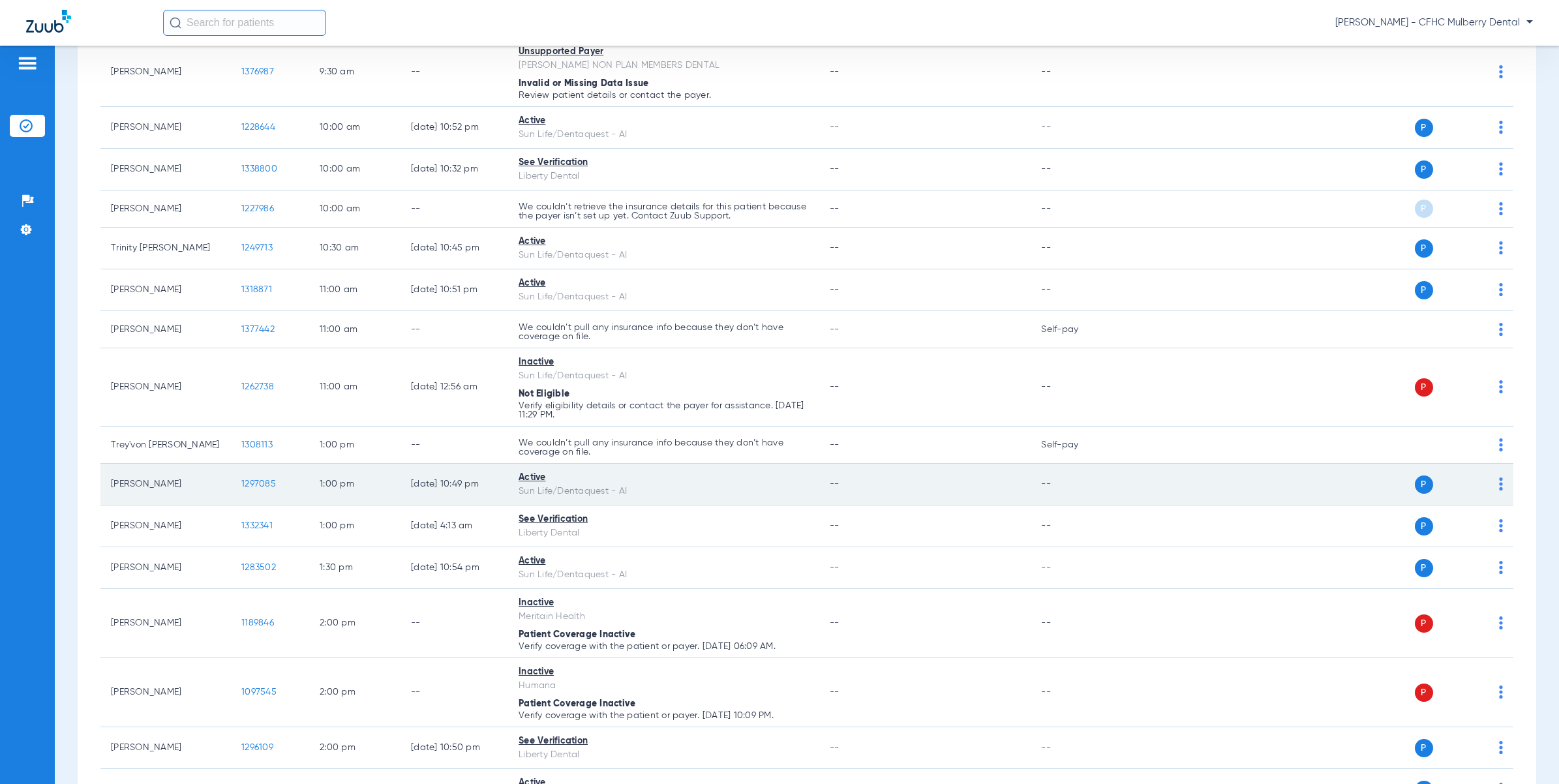
click at [269, 481] on span "1297085" at bounding box center [259, 485] width 34 height 10
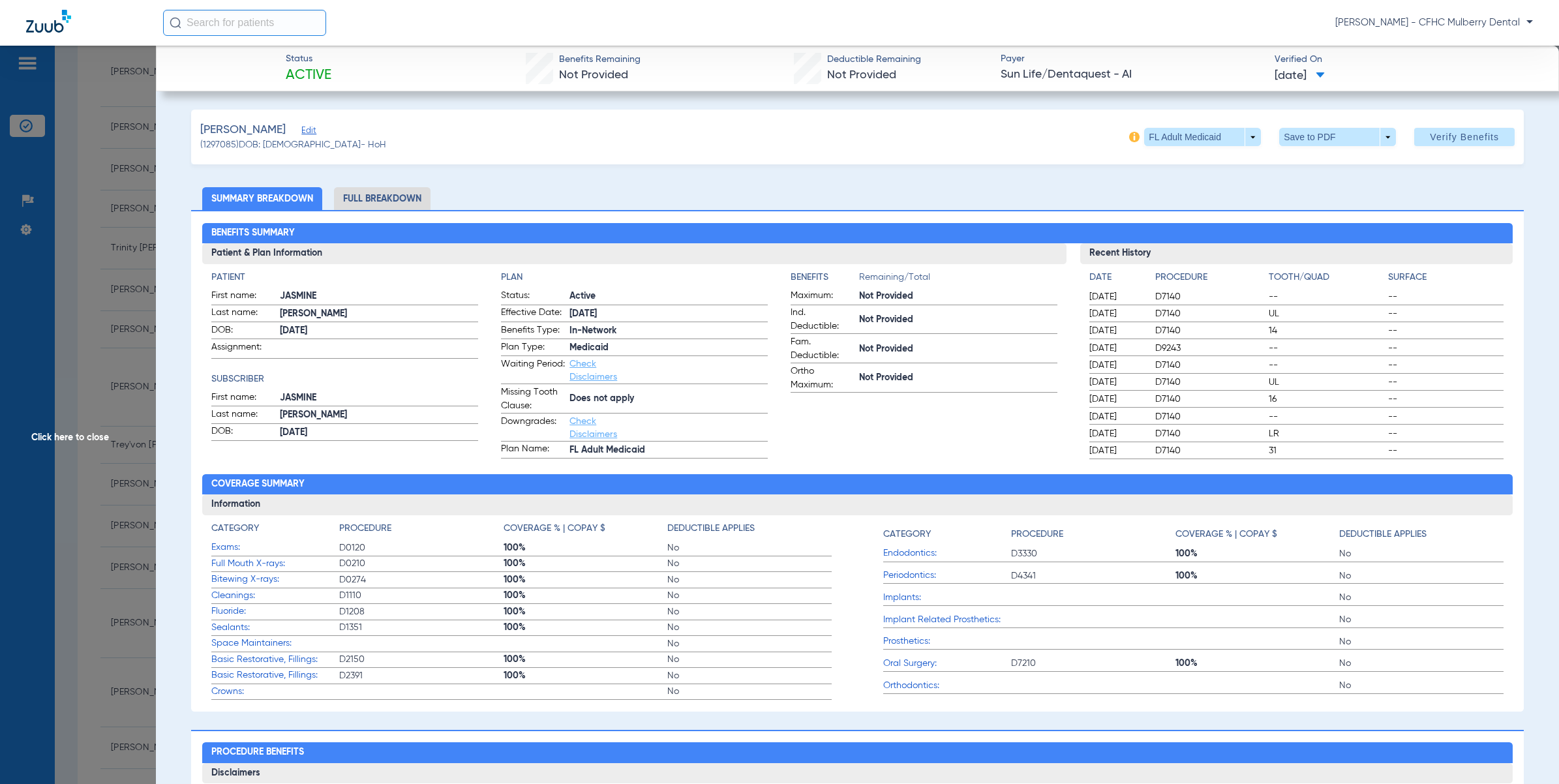
scroll to position [489, 0]
click at [115, 419] on span "Click here to close" at bounding box center [77, 438] width 156 height 784
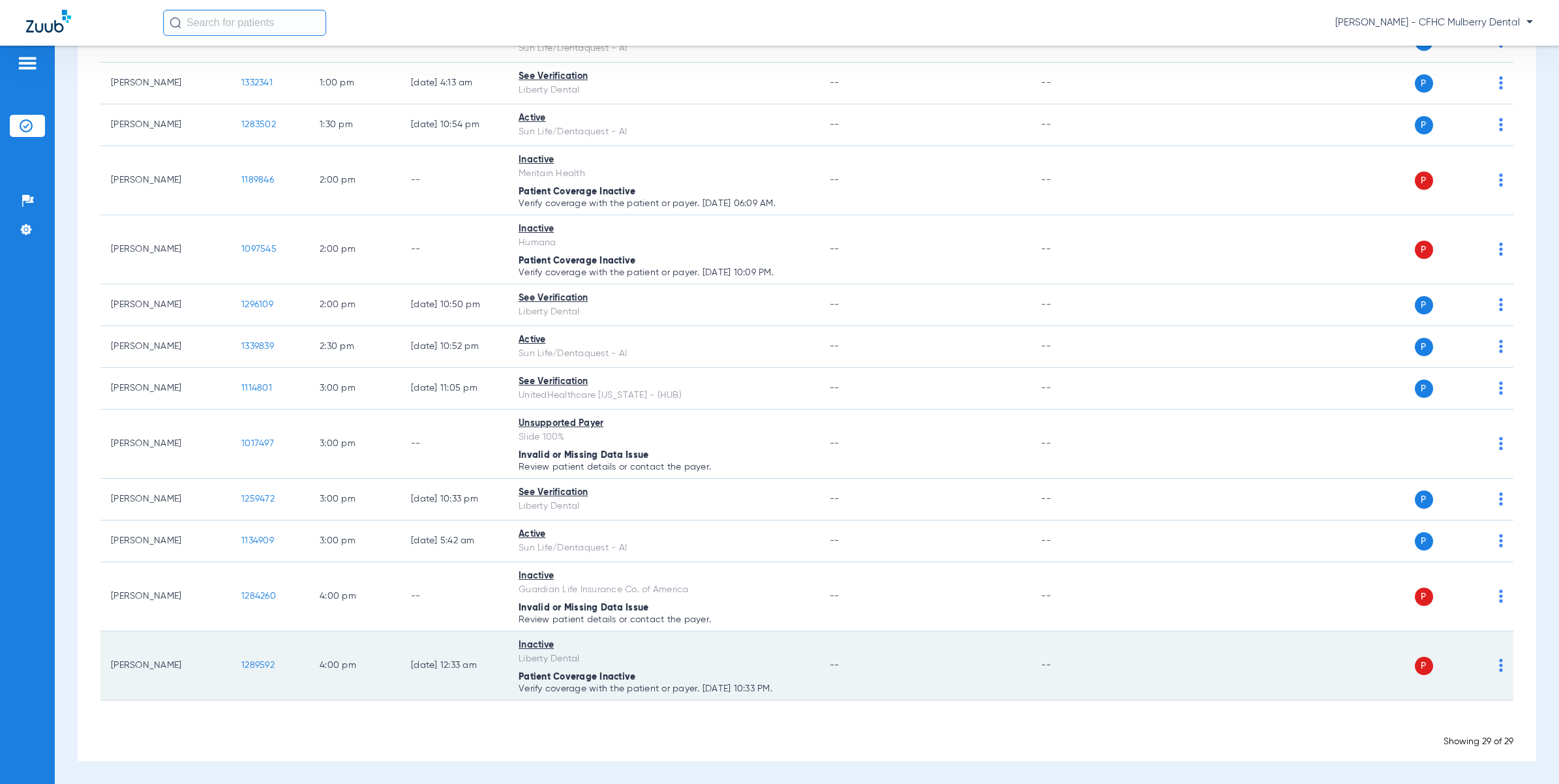
scroll to position [935, 0]
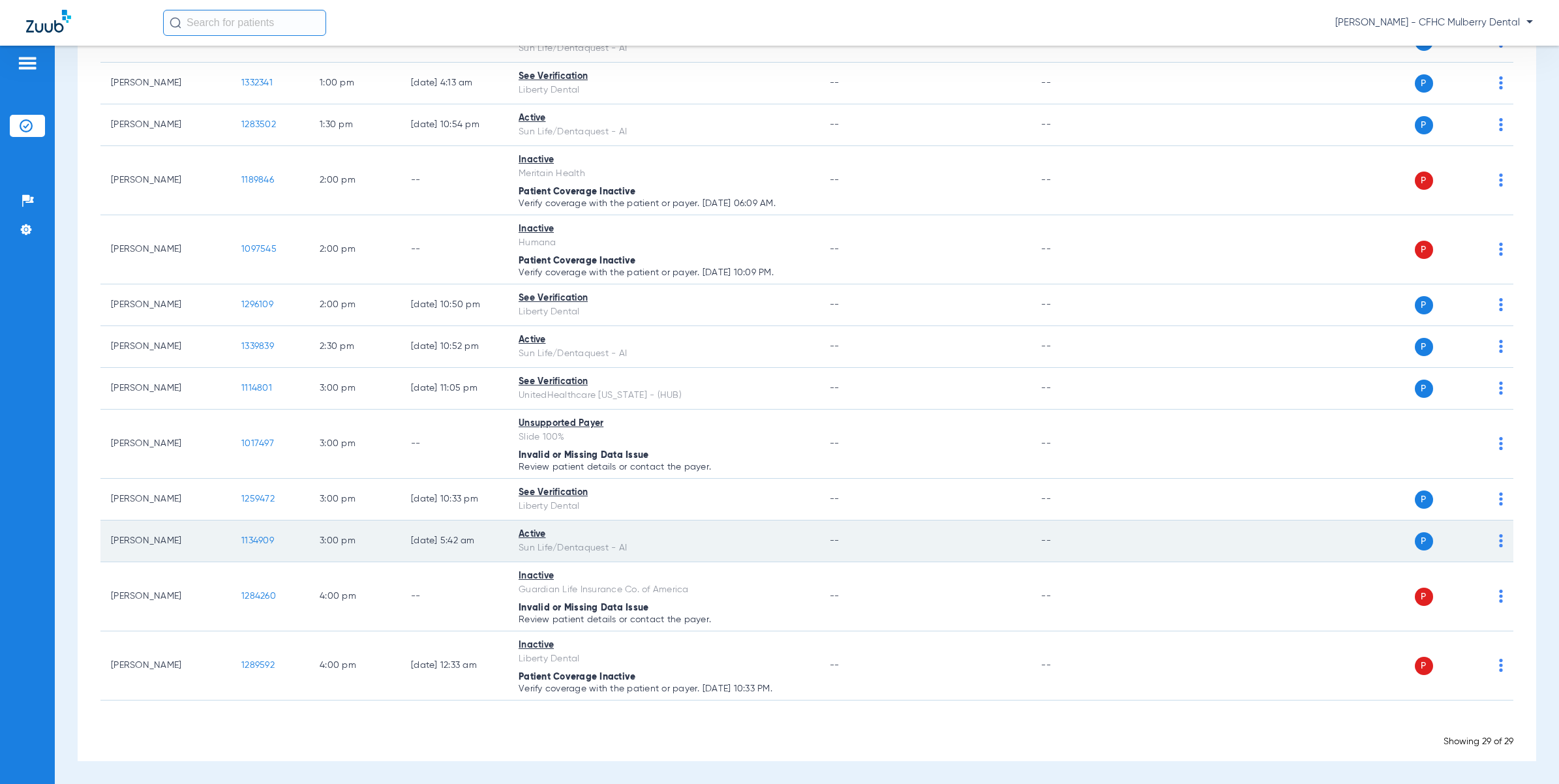
click at [265, 540] on span "1134909" at bounding box center [258, 541] width 32 height 10
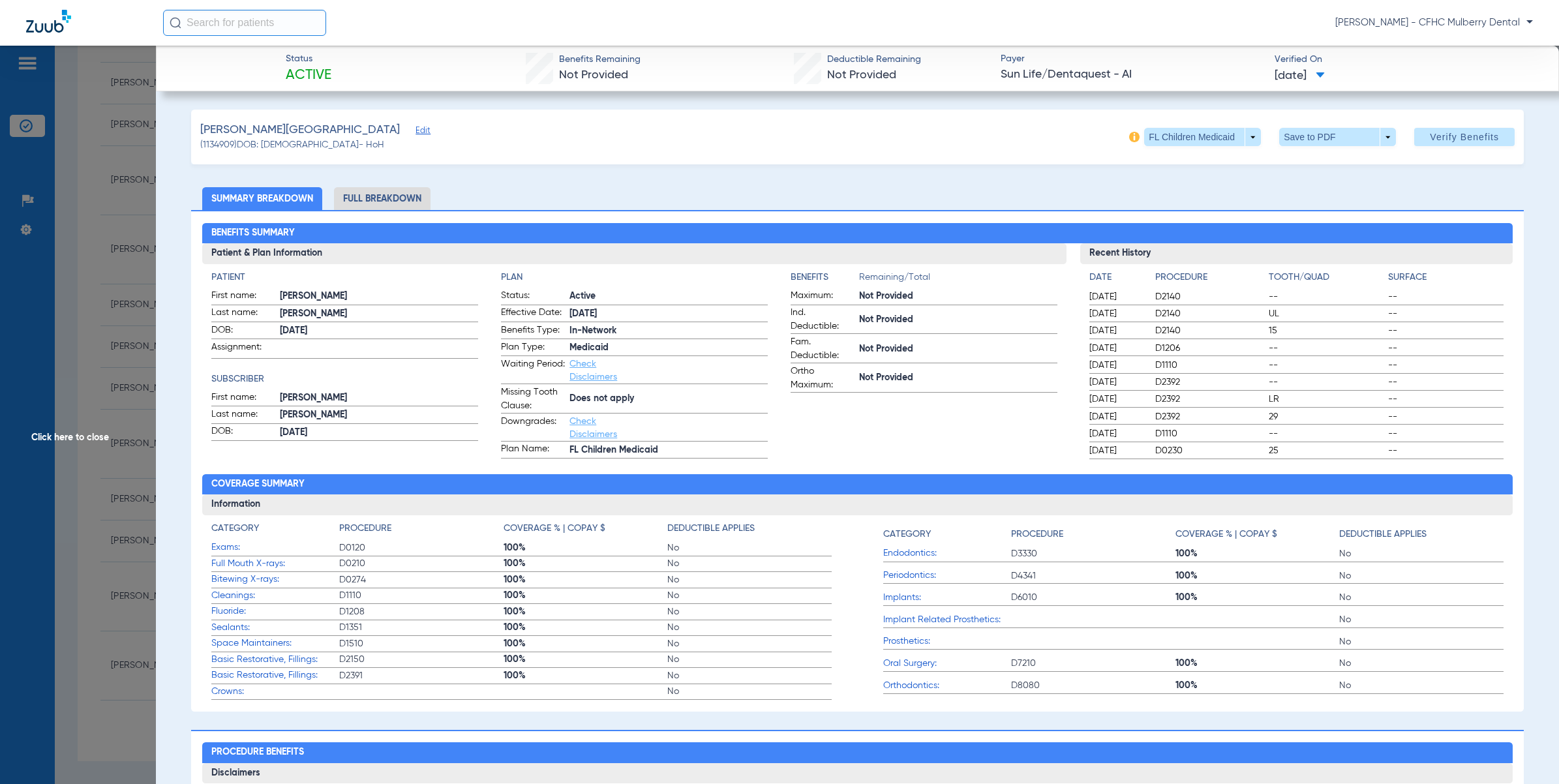
click at [77, 464] on span "Click here to close" at bounding box center [77, 438] width 156 height 784
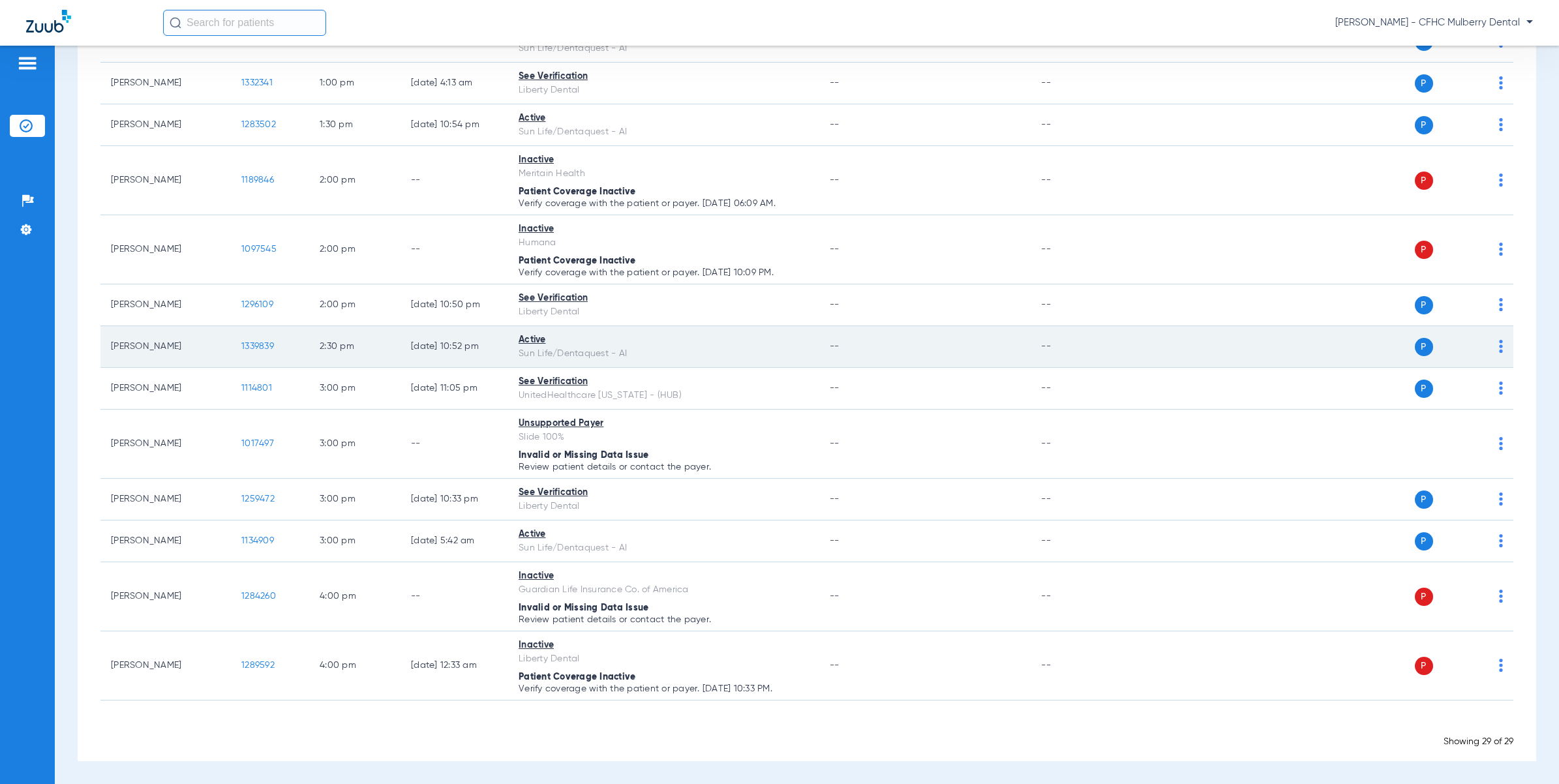
click at [246, 354] on td "1339839" at bounding box center [270, 347] width 78 height 42
click at [255, 347] on span "1339839" at bounding box center [258, 346] width 32 height 10
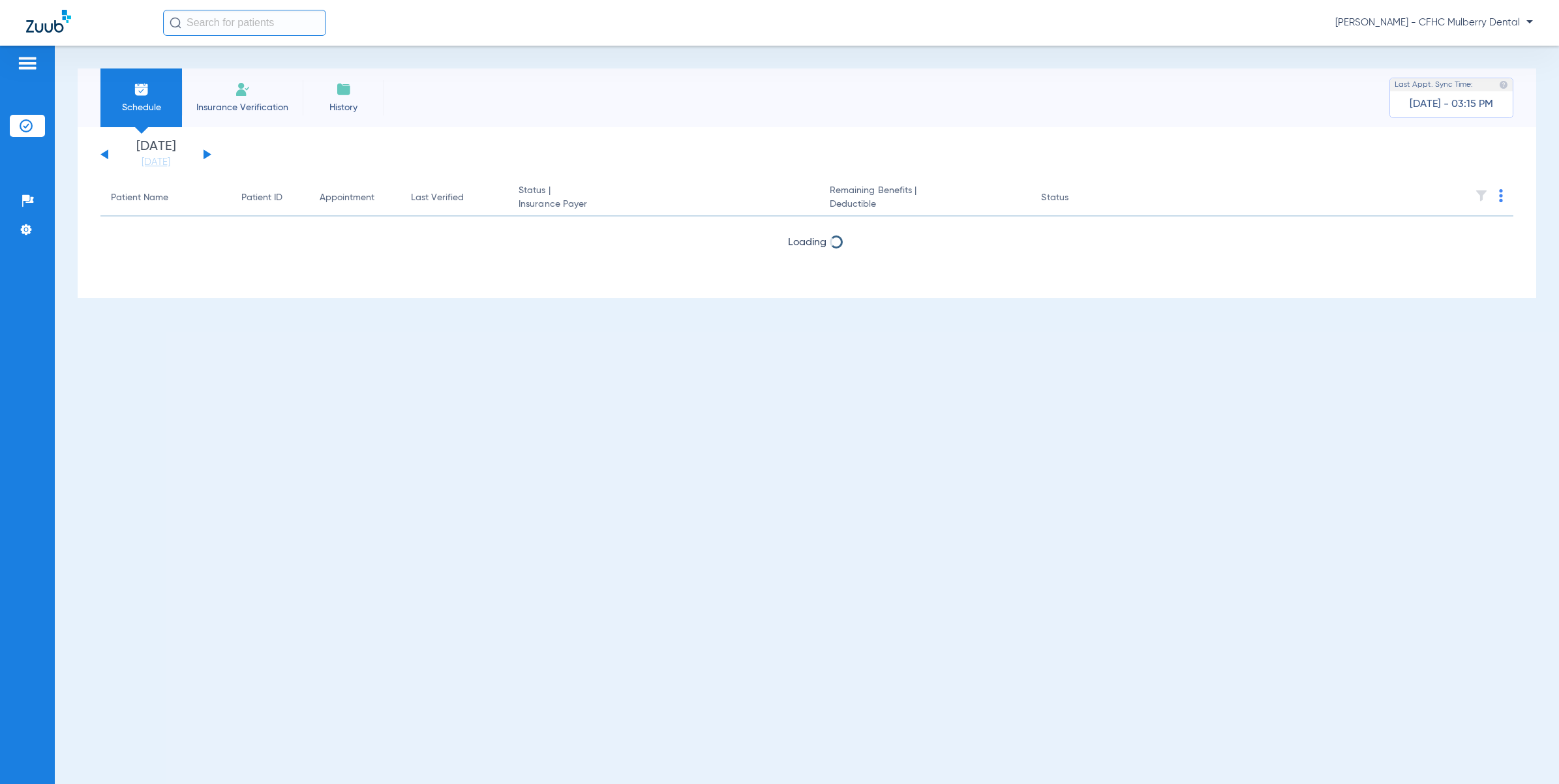
click at [204, 154] on button at bounding box center [207, 155] width 8 height 10
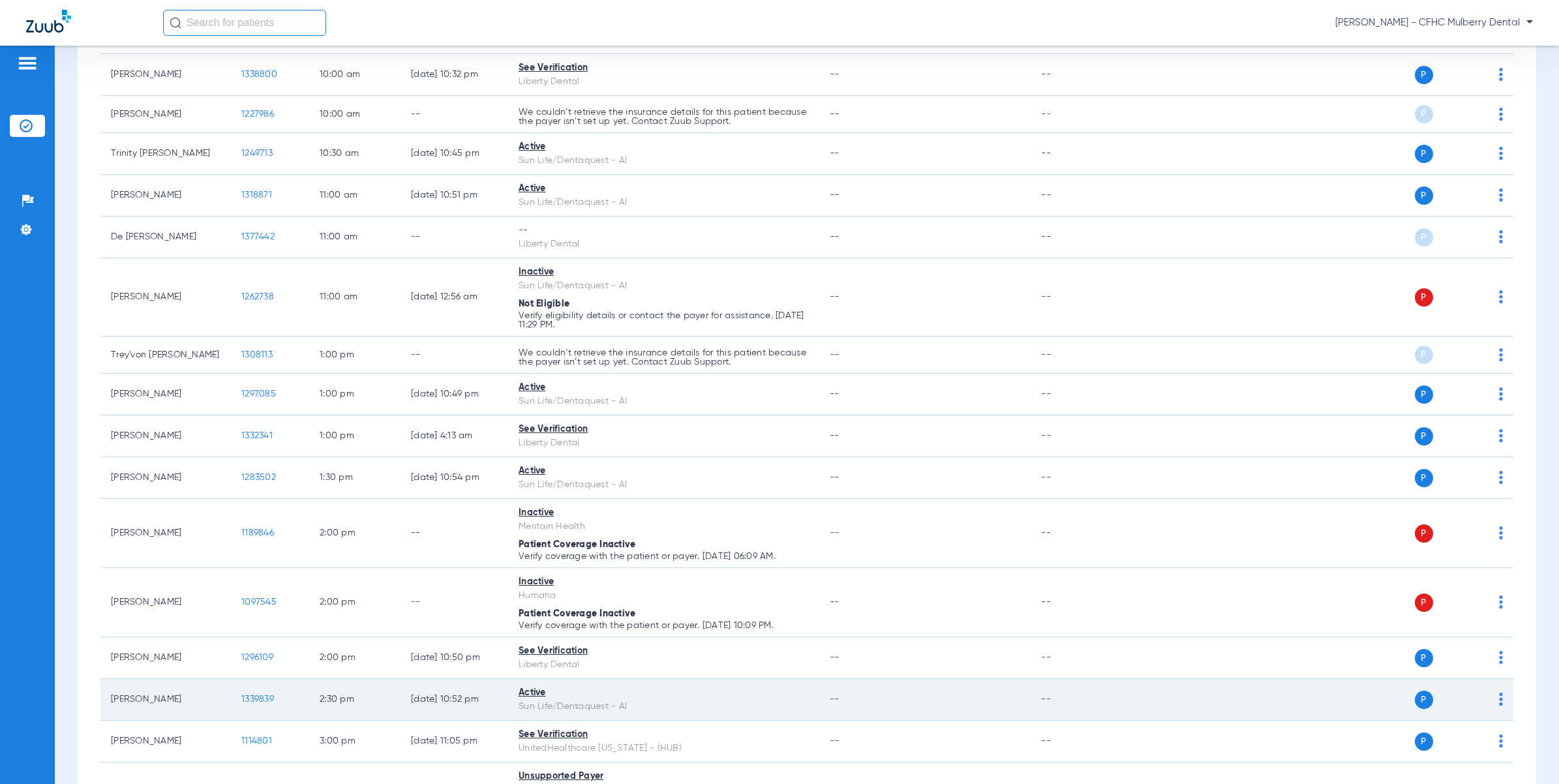
scroll to position [652, 0]
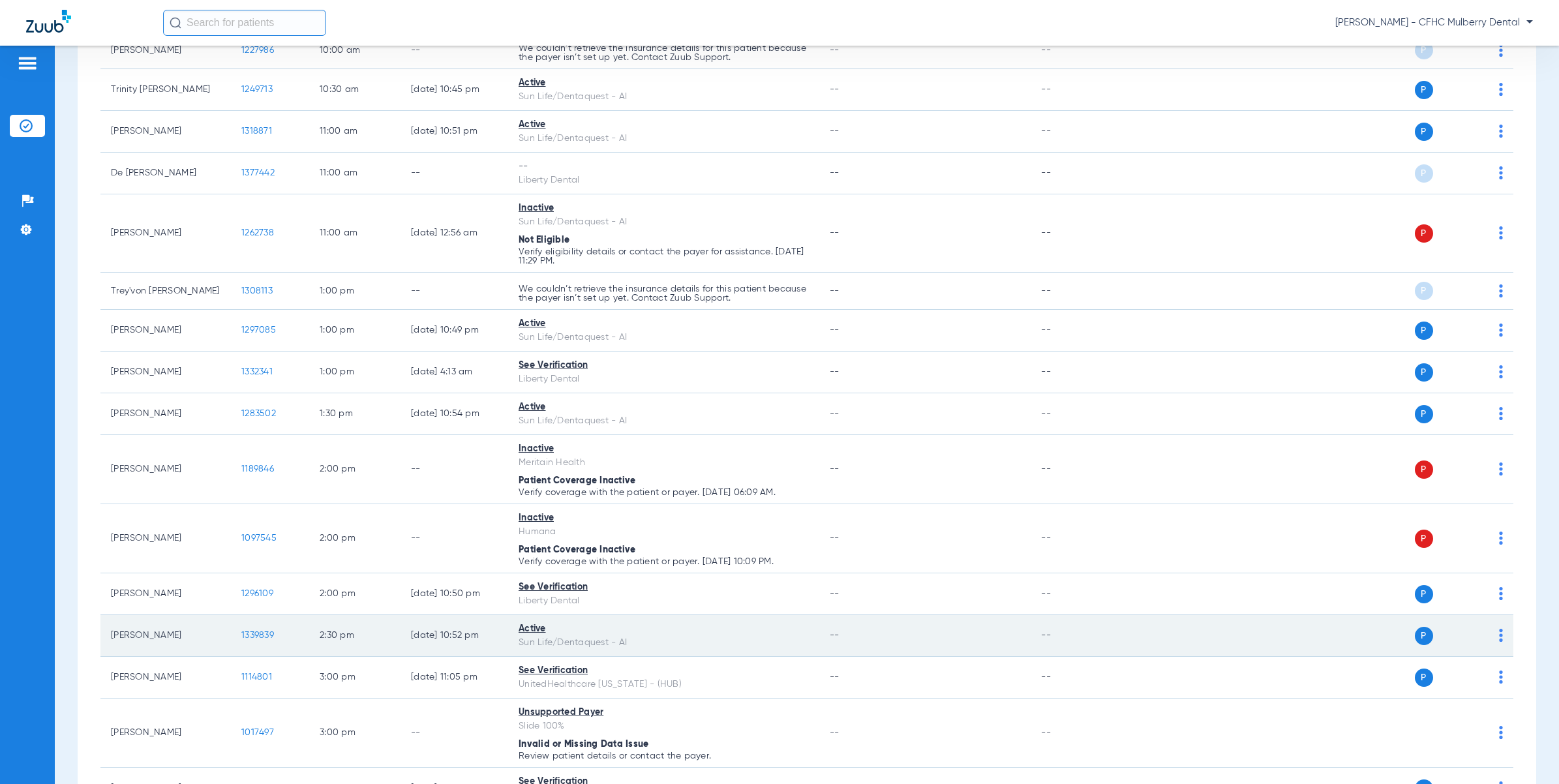
click at [263, 631] on td "1339839" at bounding box center [270, 636] width 78 height 42
click at [242, 645] on td "1339839" at bounding box center [270, 636] width 78 height 42
click at [255, 640] on span "1339839" at bounding box center [258, 635] width 32 height 10
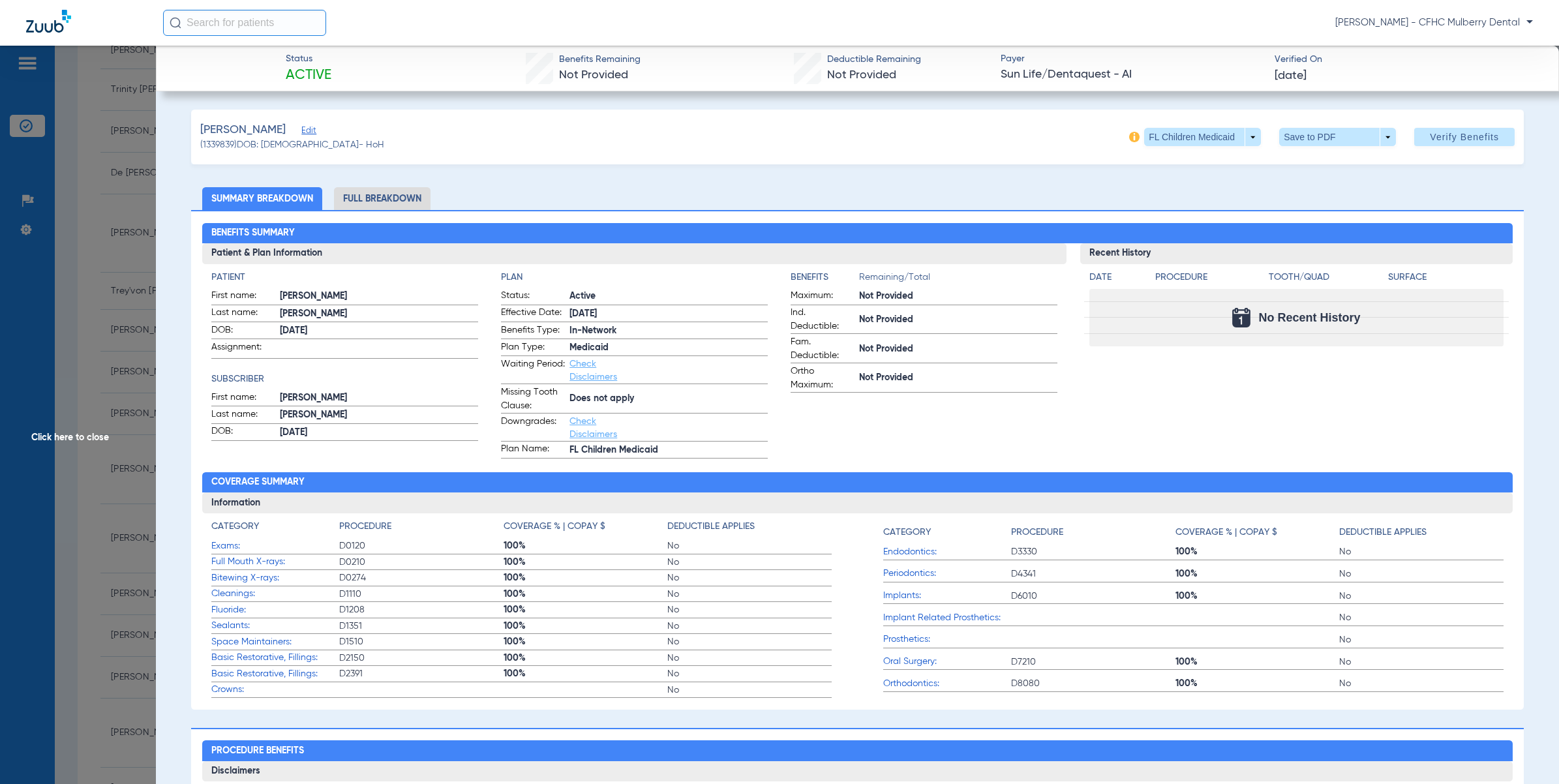
drag, startPoint x: 108, startPoint y: 529, endPoint x: 124, endPoint y: 529, distance: 16.0
click at [108, 529] on span "Click here to close" at bounding box center [77, 438] width 156 height 784
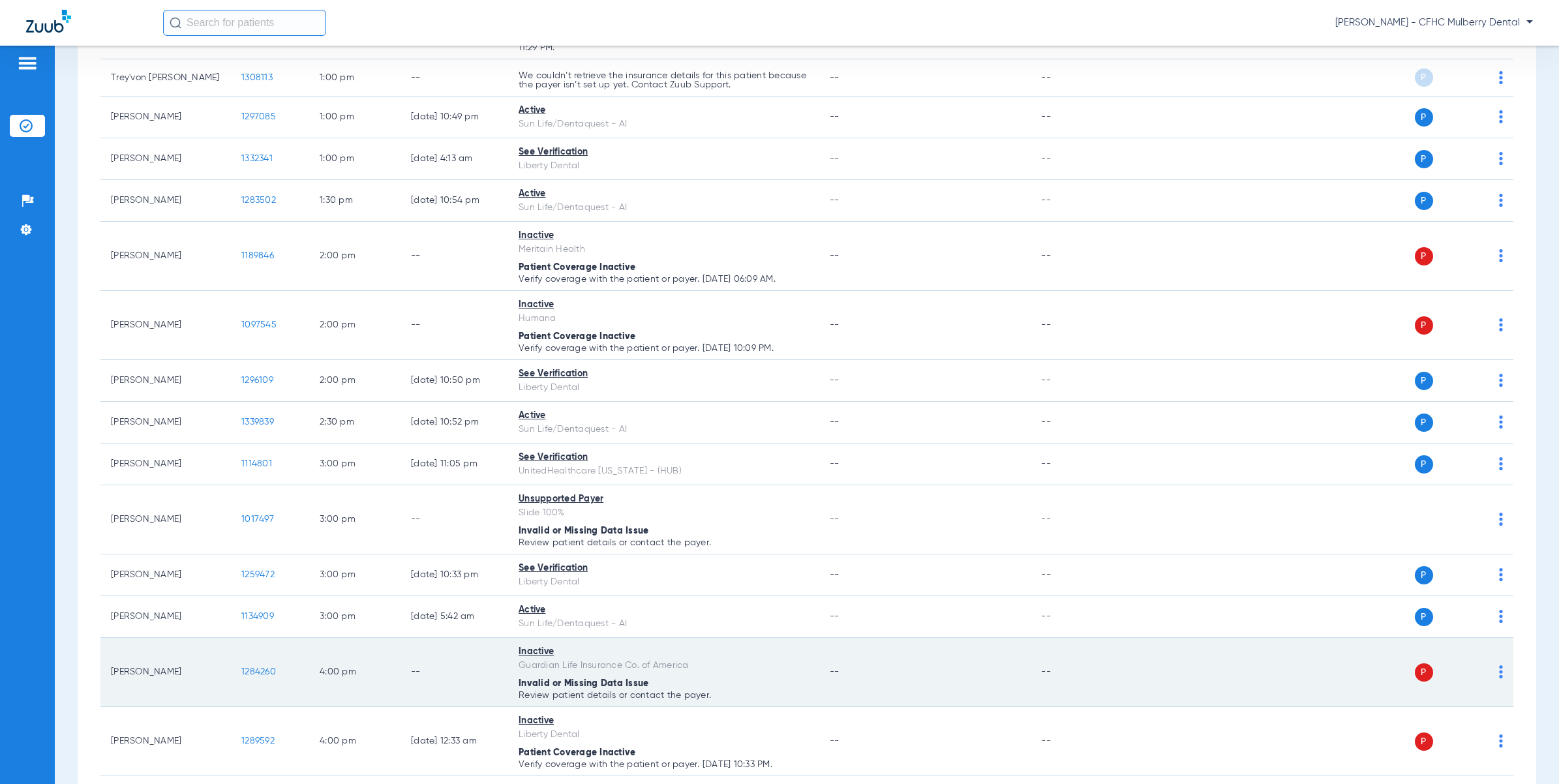
scroll to position [944, 0]
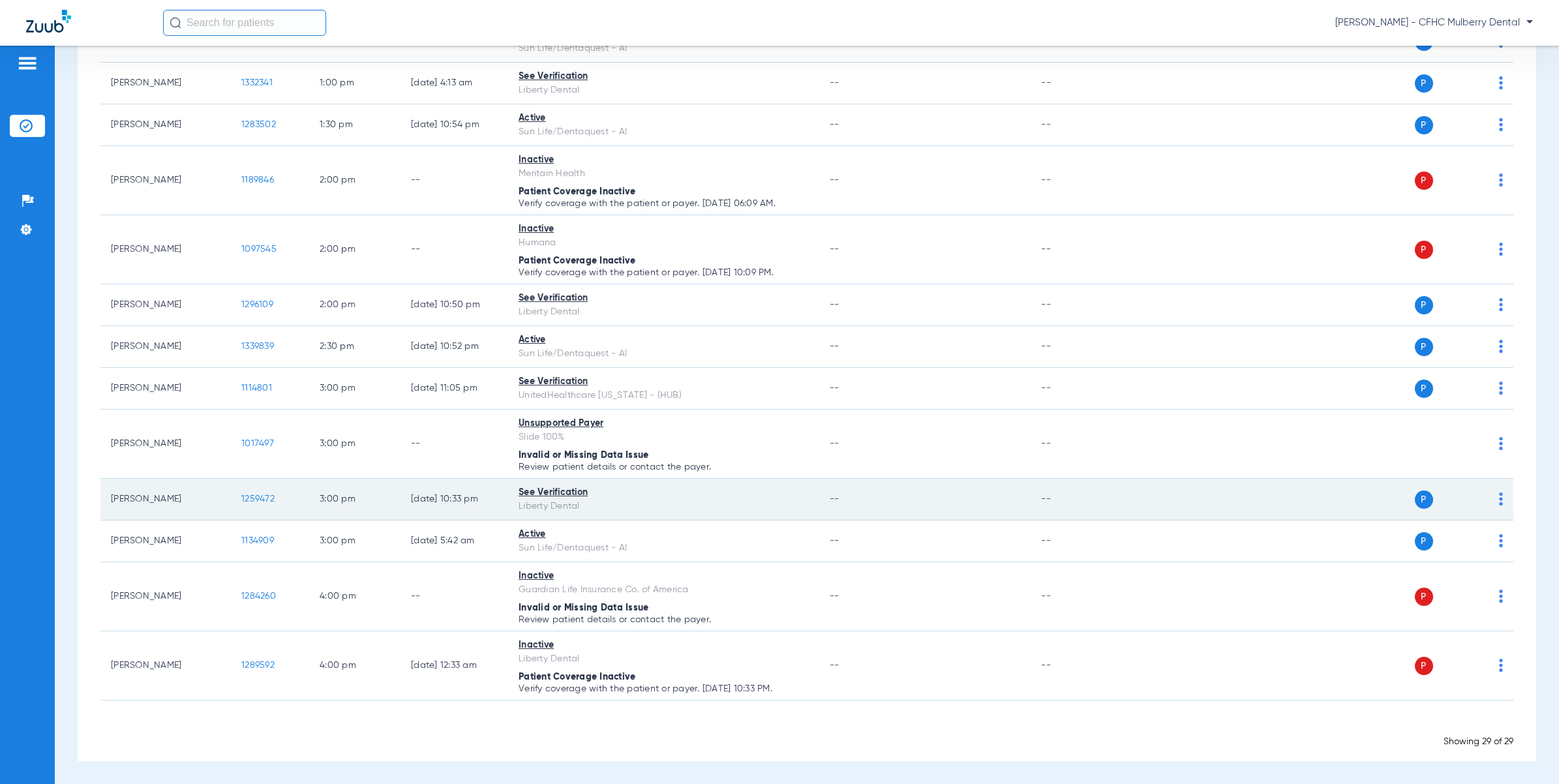
click at [249, 500] on span "1259472" at bounding box center [258, 499] width 33 height 10
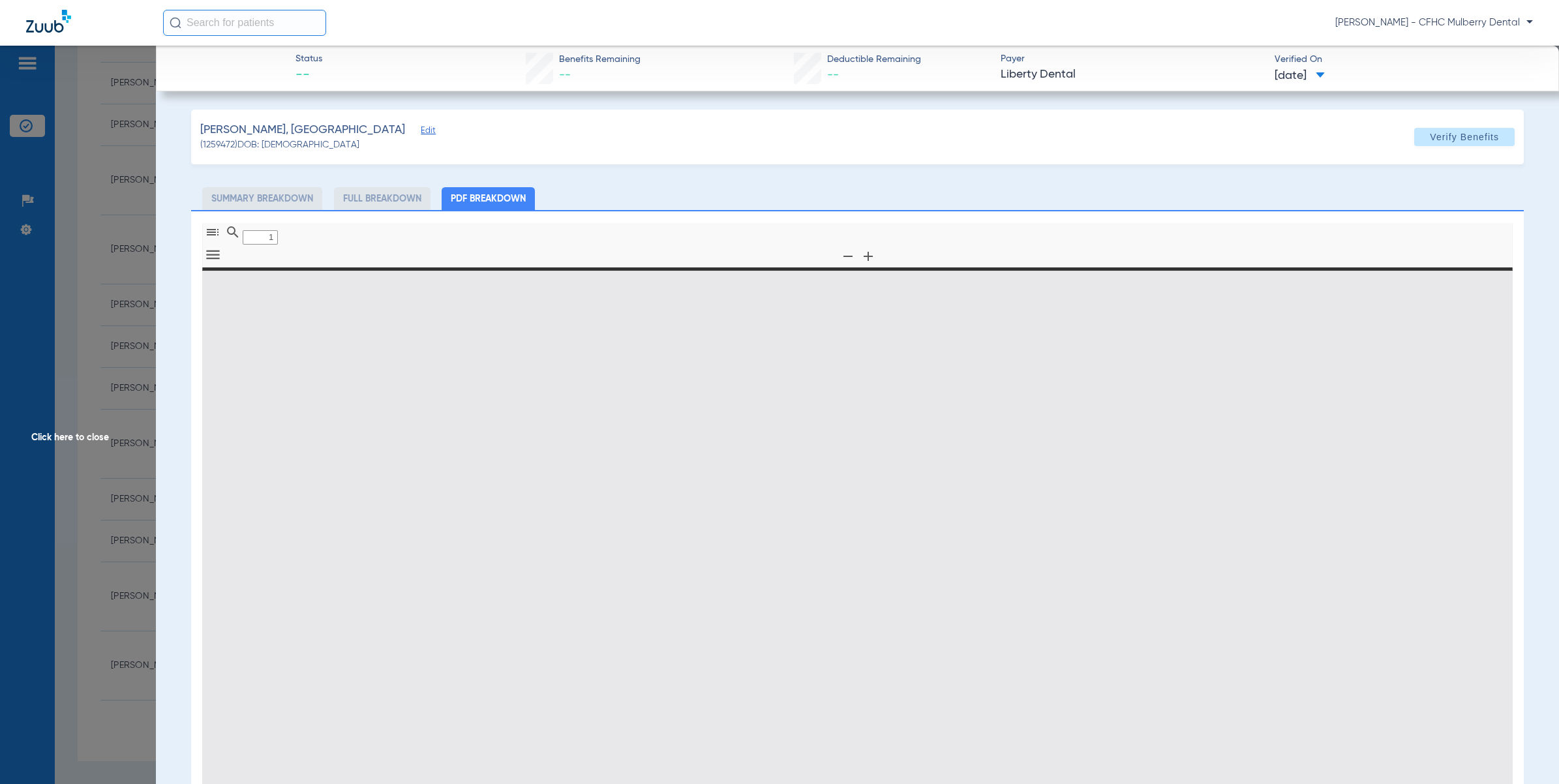
type input "0"
select select "page-width"
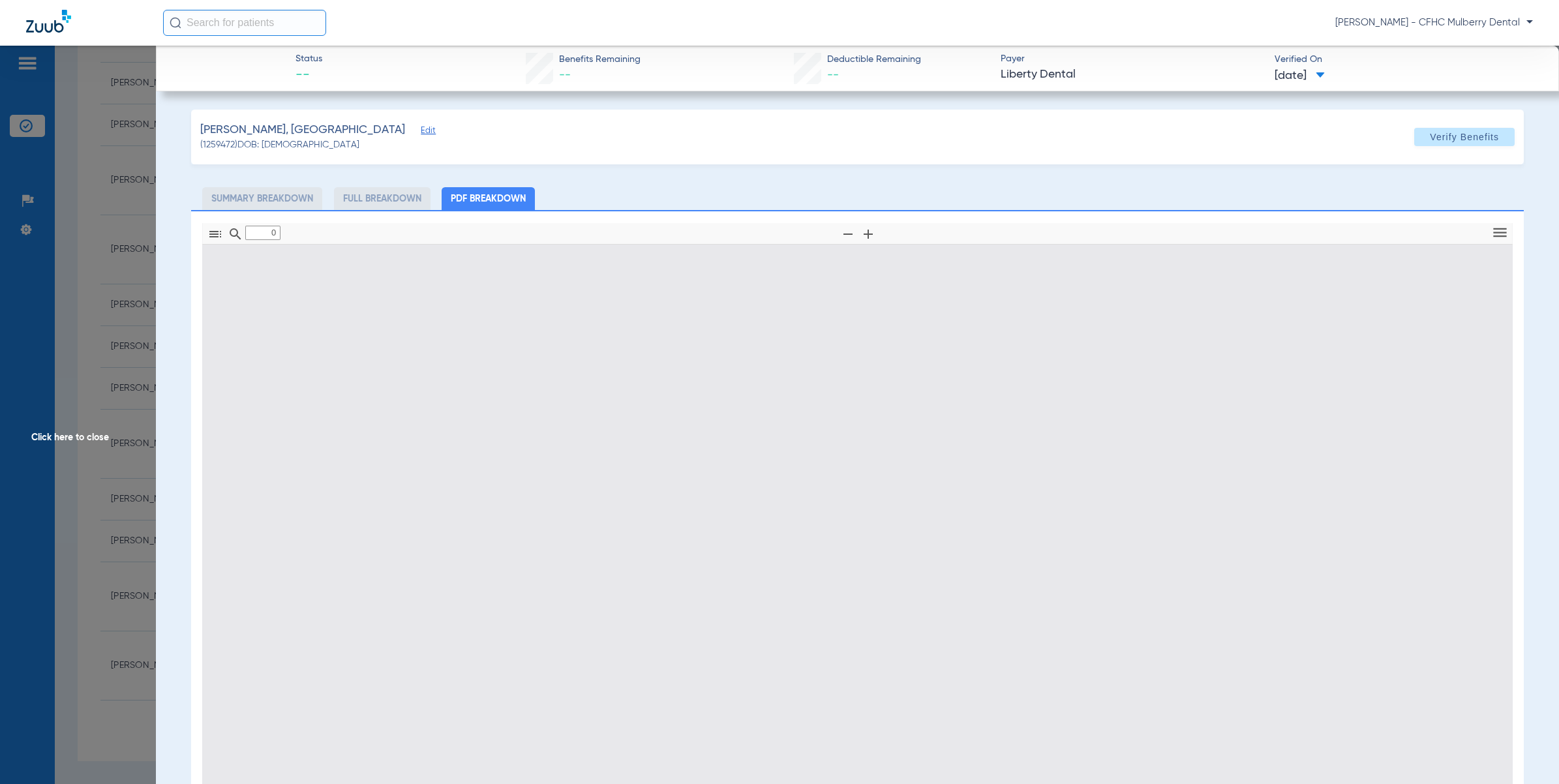
type input "1"
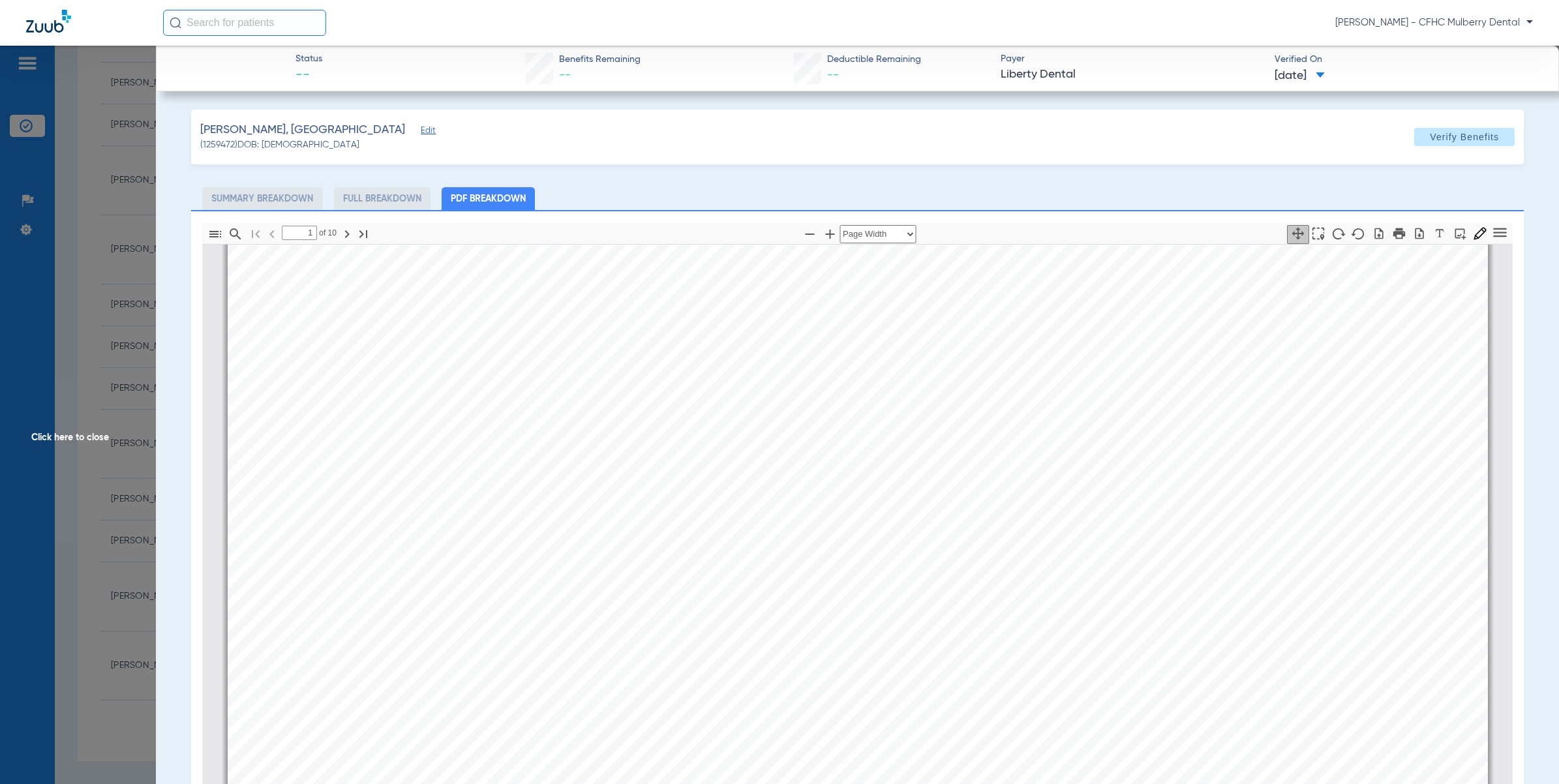
click at [47, 382] on span "Click here to close" at bounding box center [77, 438] width 156 height 784
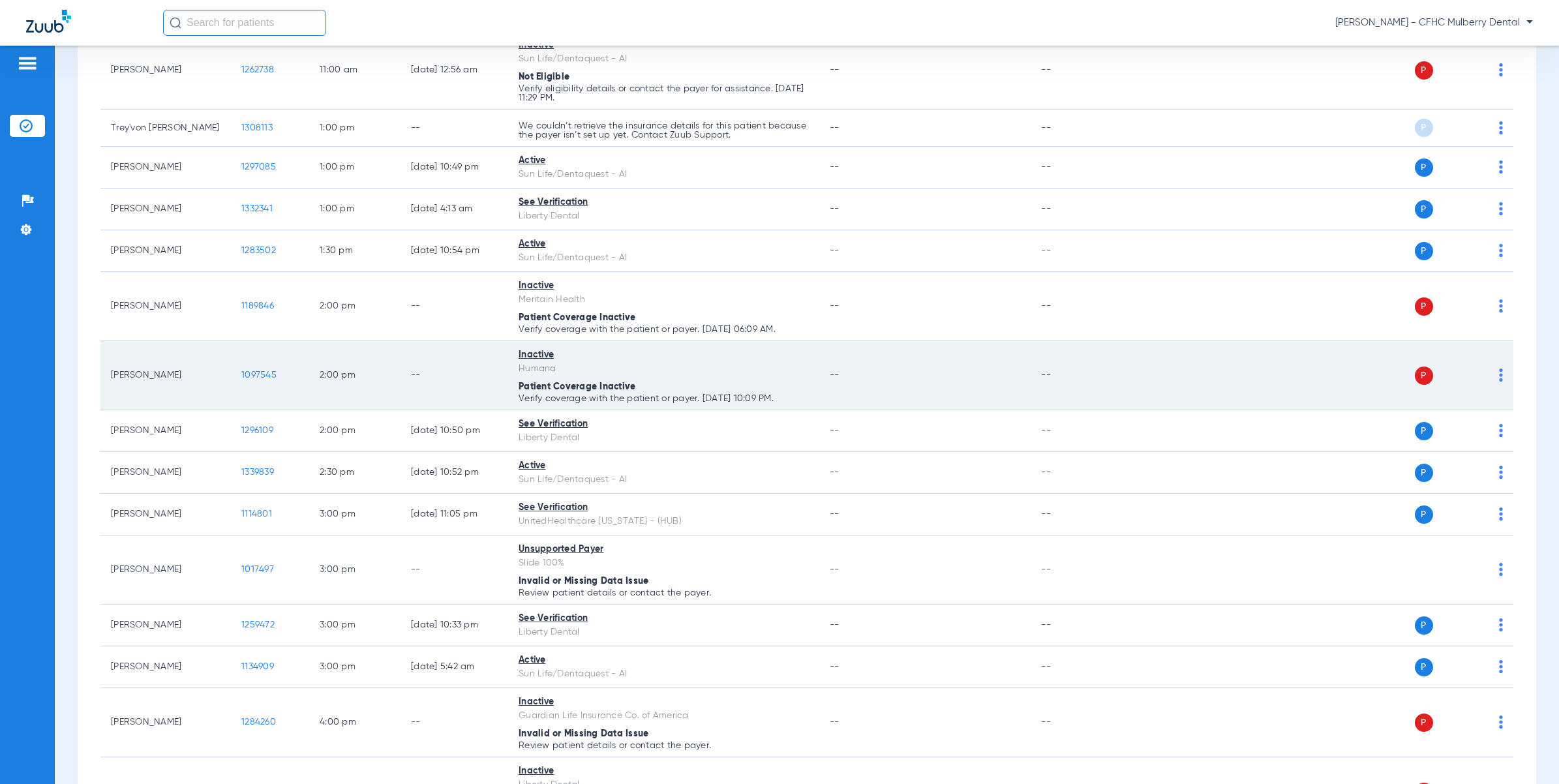
scroll to position [897, 0]
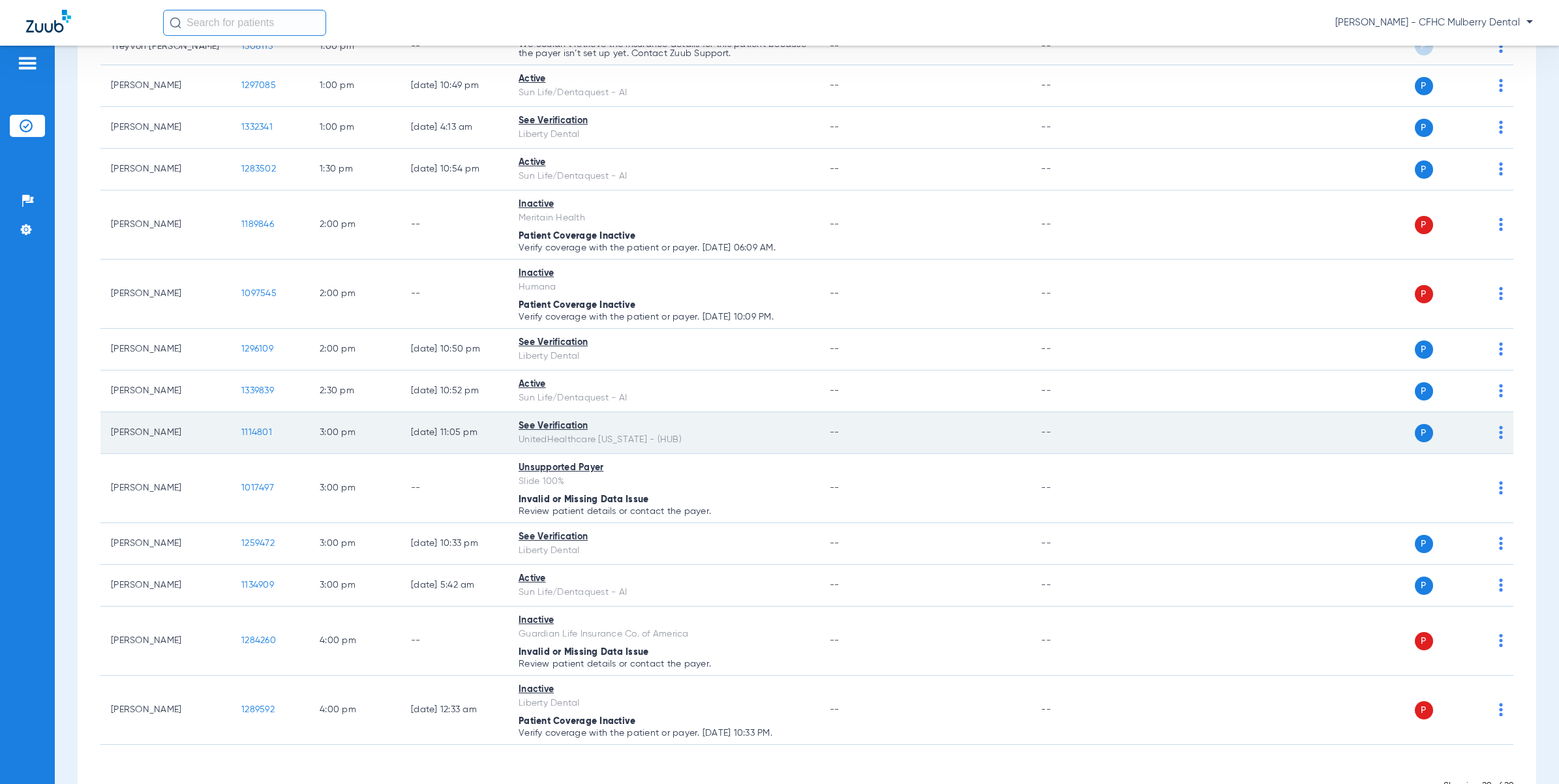
click at [276, 431] on td "1114801" at bounding box center [270, 433] width 78 height 42
click at [265, 436] on span "1114801" at bounding box center [257, 433] width 31 height 10
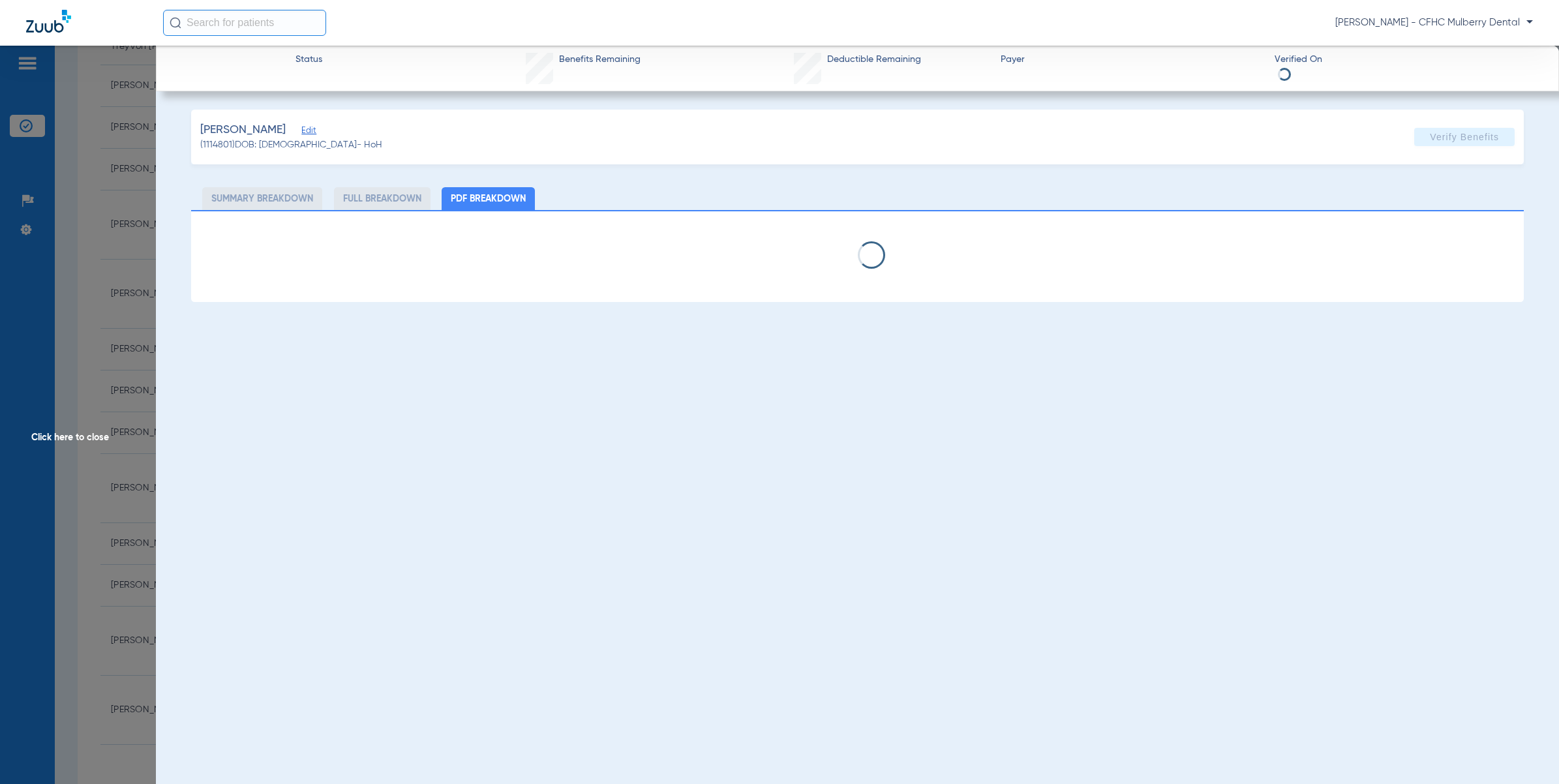
select select "page-width"
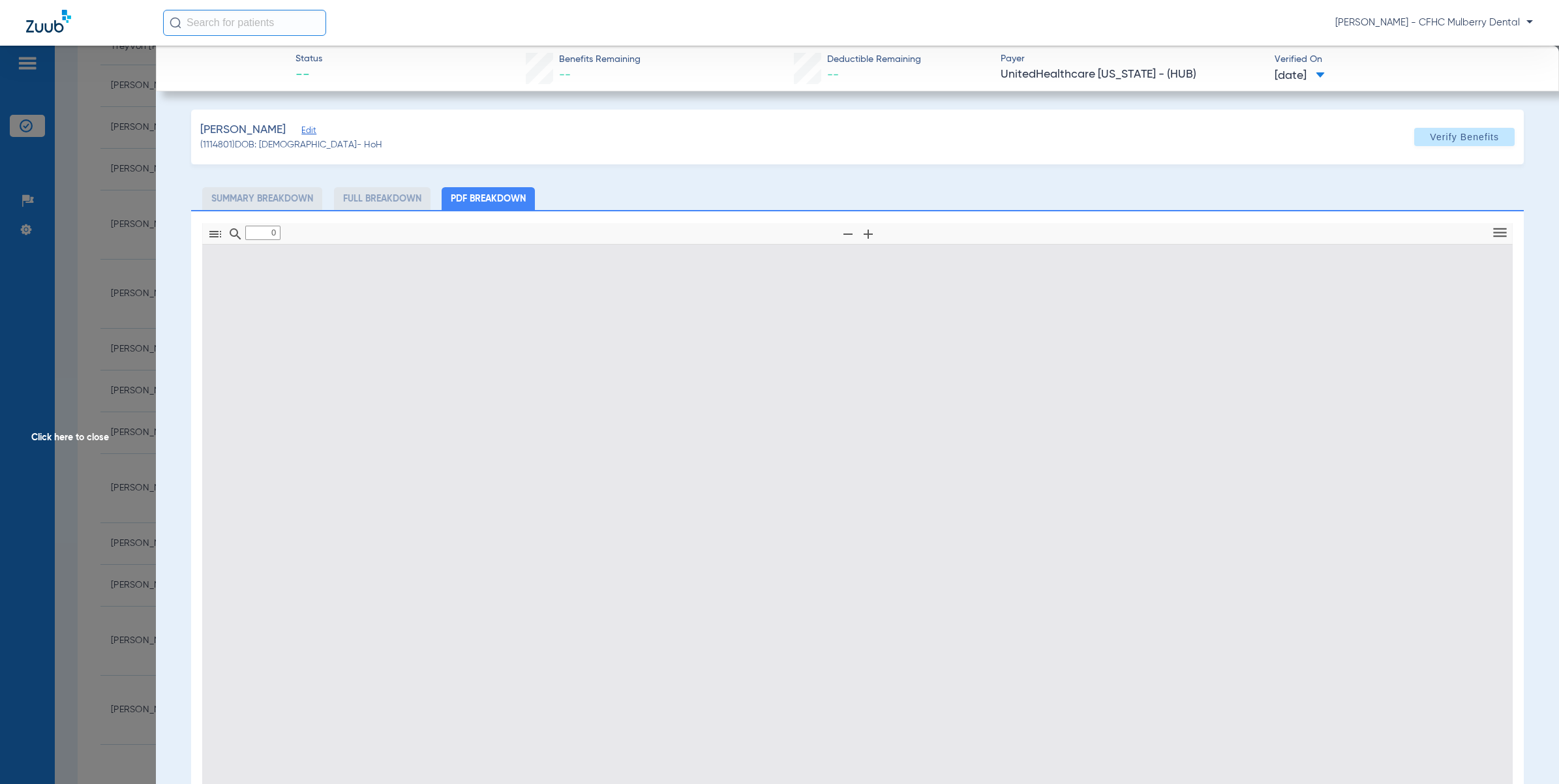
type input "1"
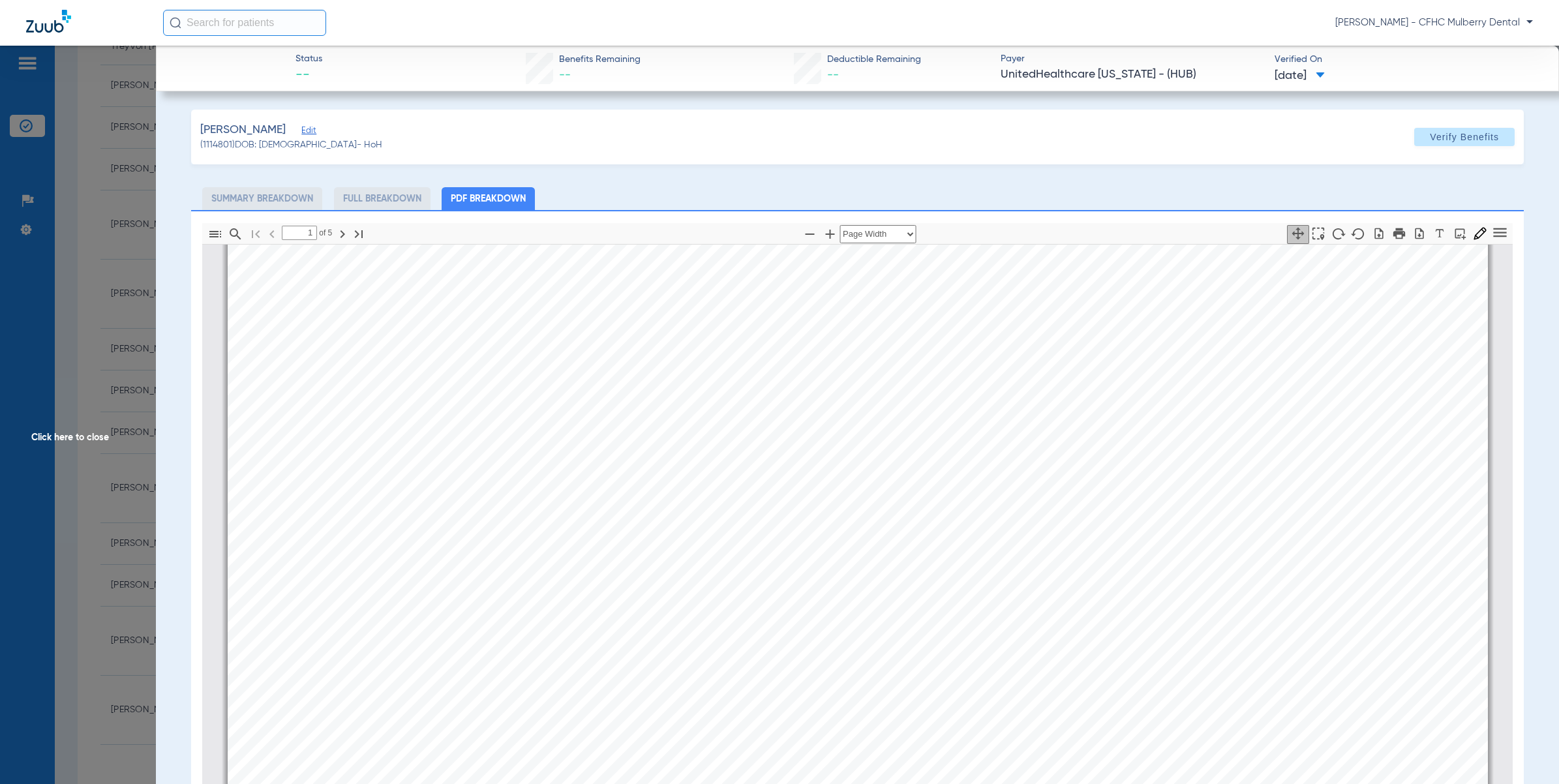
scroll to position [7, 0]
click at [135, 405] on span "Click here to close" at bounding box center [77, 438] width 156 height 784
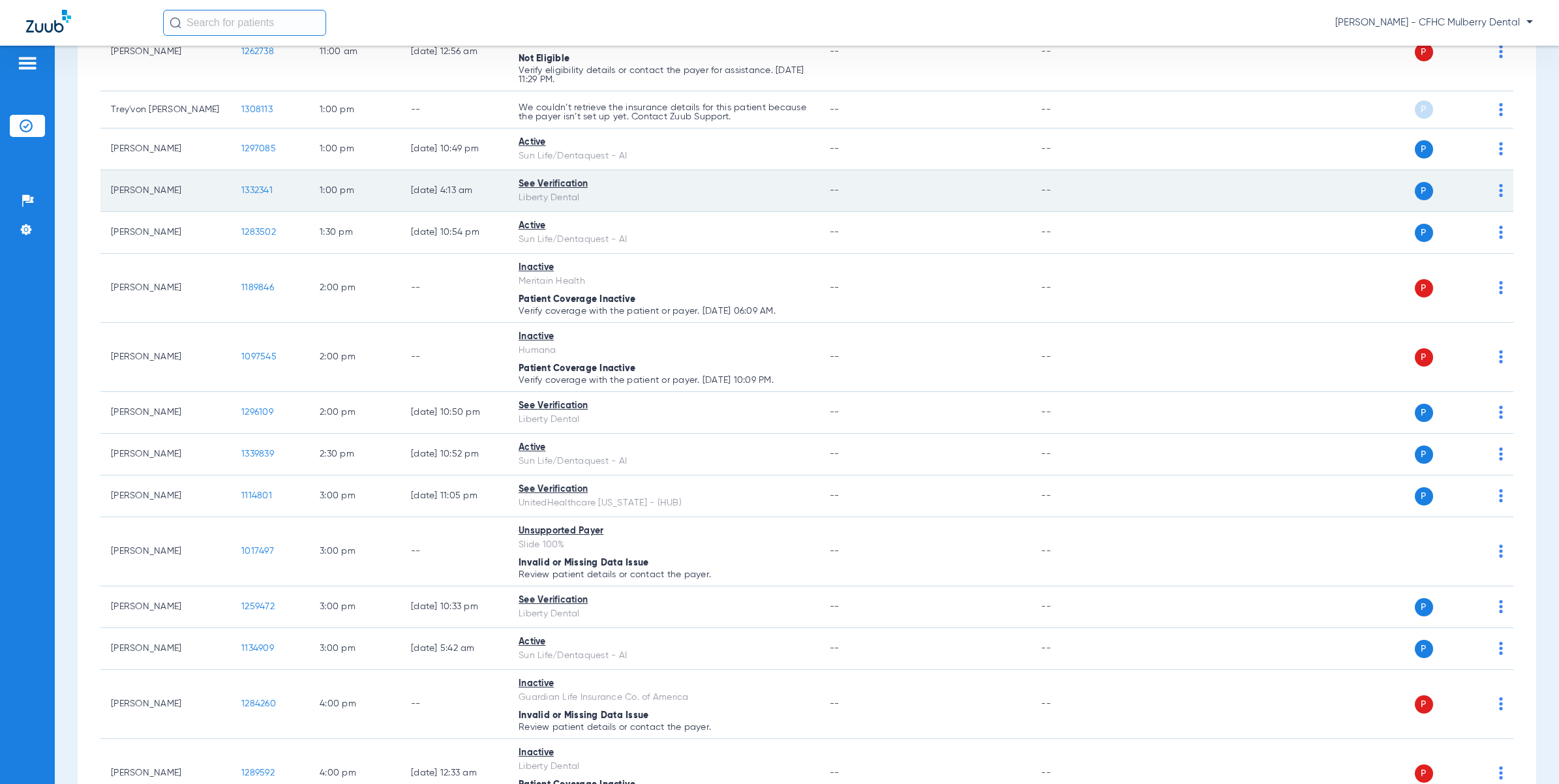
scroll to position [815, 0]
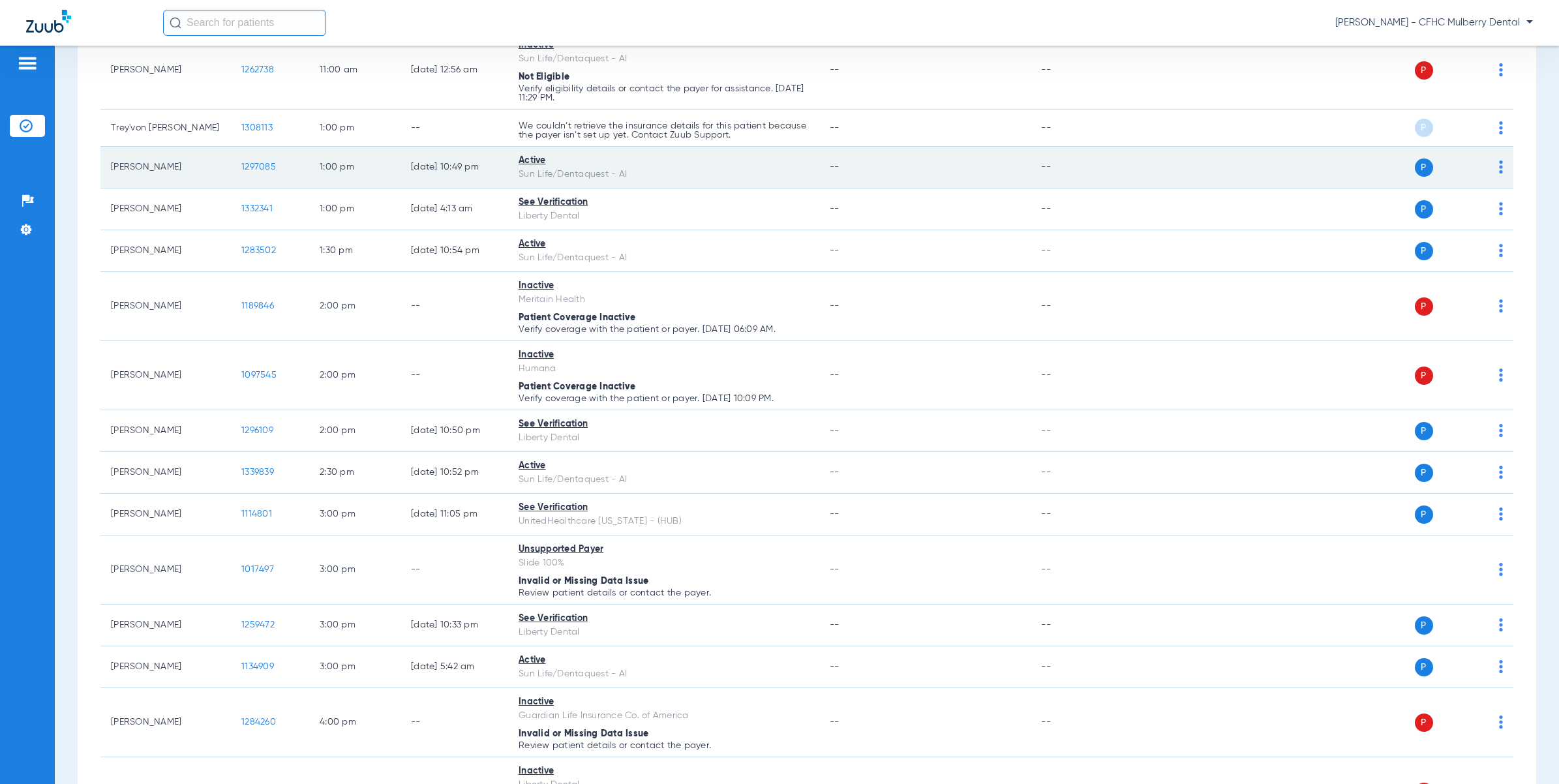
click at [259, 167] on span "1297085" at bounding box center [259, 167] width 34 height 10
